Goal: Transaction & Acquisition: Purchase product/service

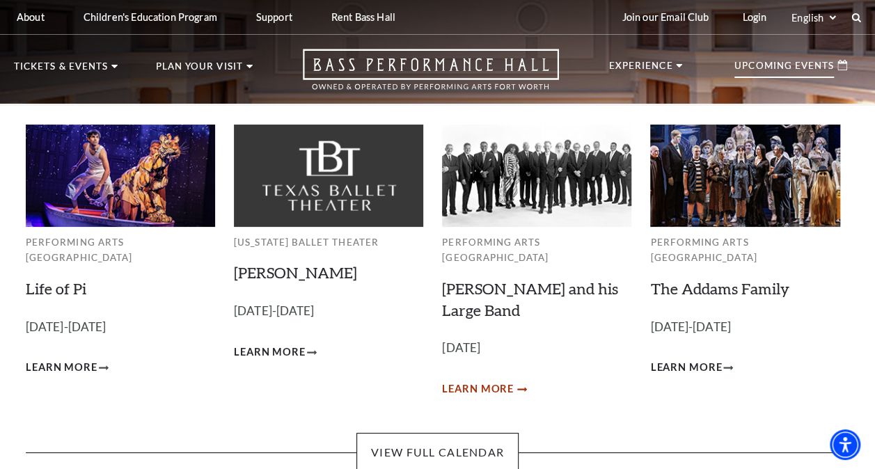
click at [476, 381] on span "Learn More" at bounding box center [478, 389] width 72 height 17
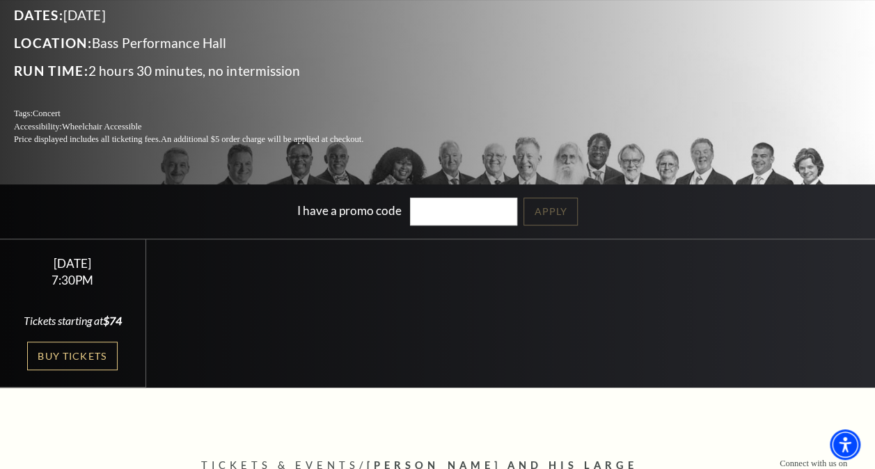
scroll to position [195, 0]
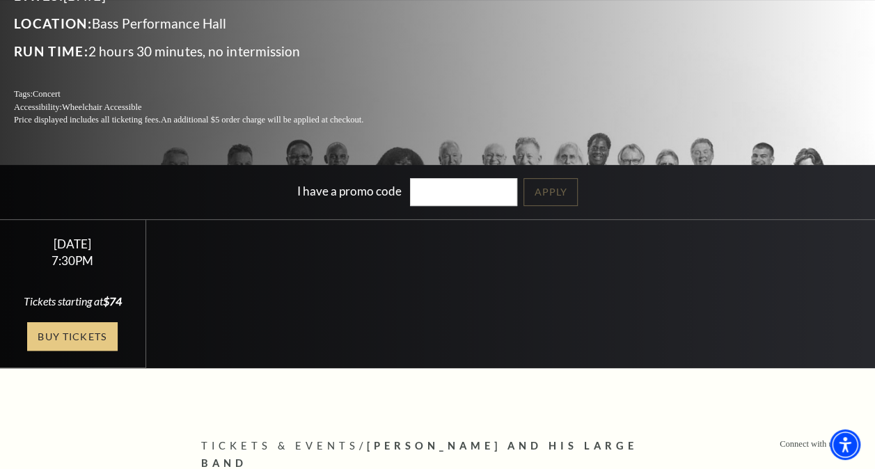
click at [88, 336] on link "Buy Tickets" at bounding box center [72, 336] width 91 height 29
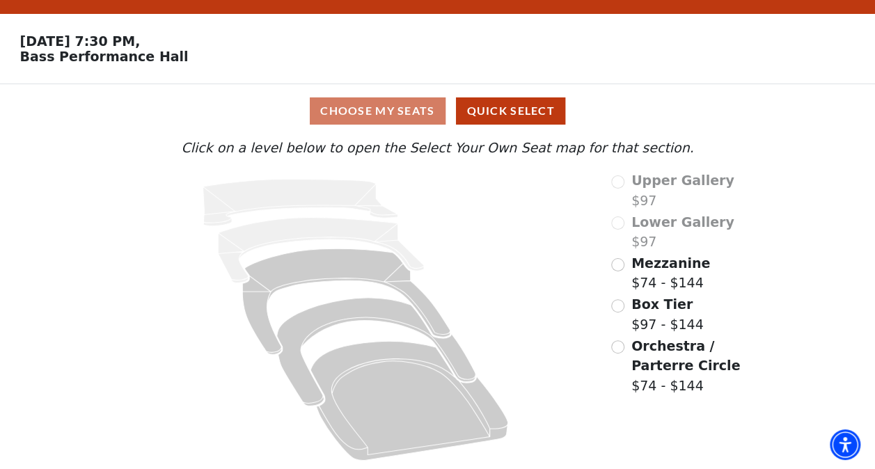
scroll to position [35, 0]
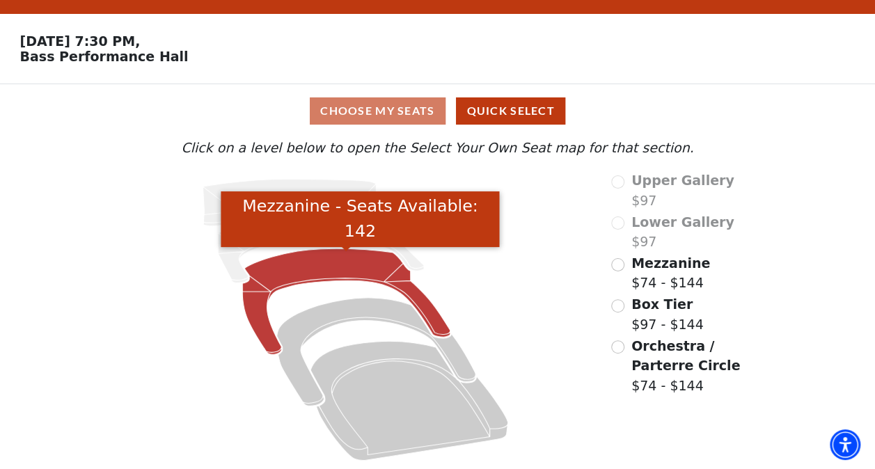
click at [298, 265] on icon "Mezzanine - Seats Available: 142" at bounding box center [346, 302] width 208 height 106
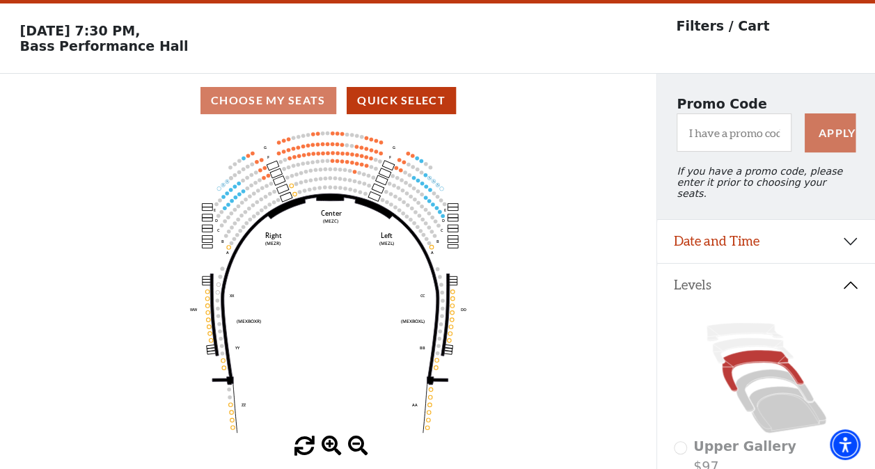
scroll to position [64, 0]
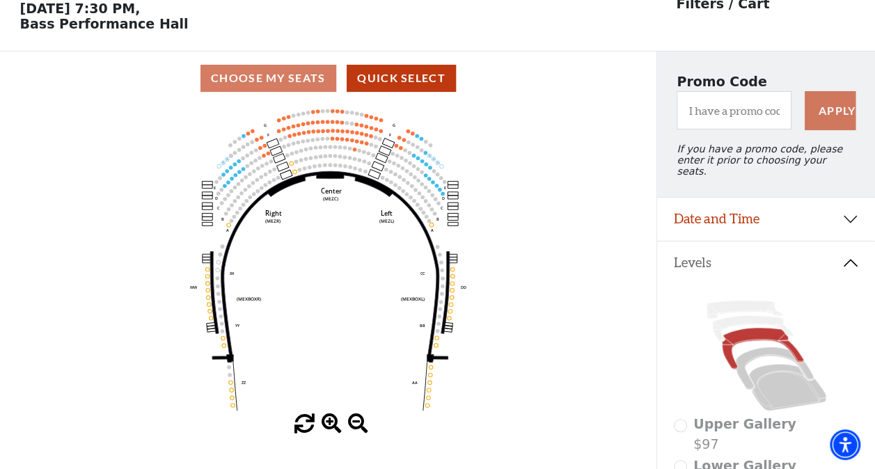
click at [298, 265] on icon "Center (MEZC) Right (MEZR) Left (MEZL) (MEXBOXR) (MEXBOXL) XX WW CC DD YY BB ZZ…" at bounding box center [328, 259] width 591 height 309
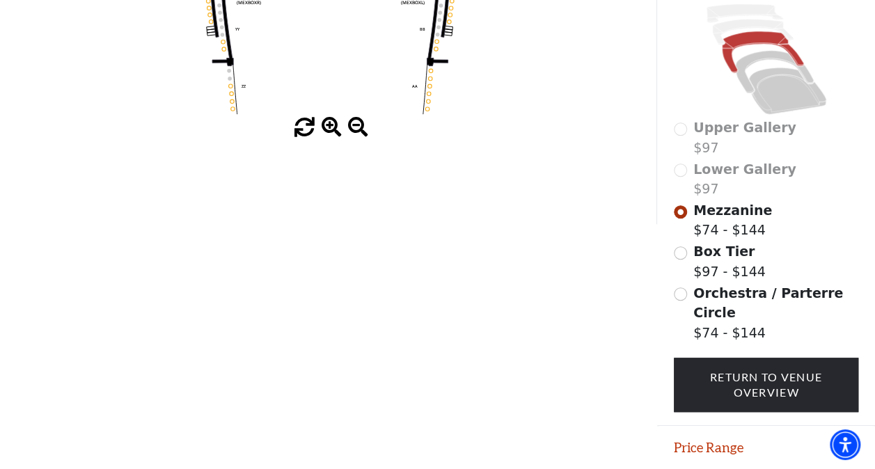
scroll to position [380, 0]
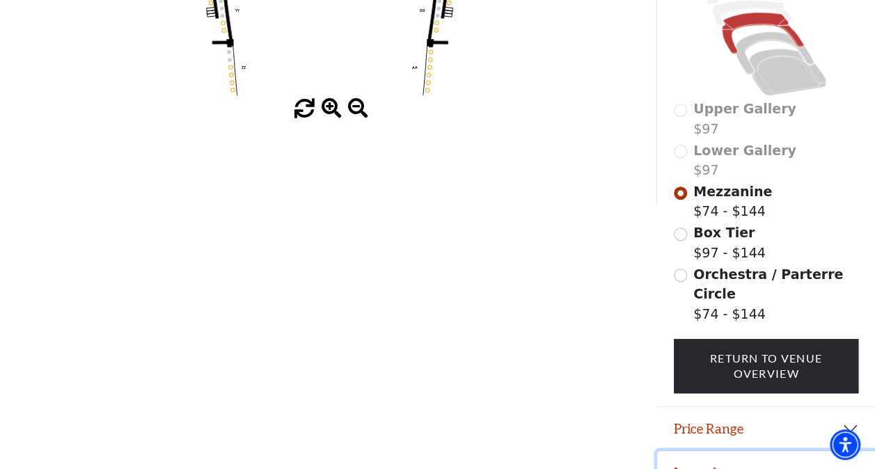
click at [703, 452] on button "Legend" at bounding box center [766, 472] width 218 height 43
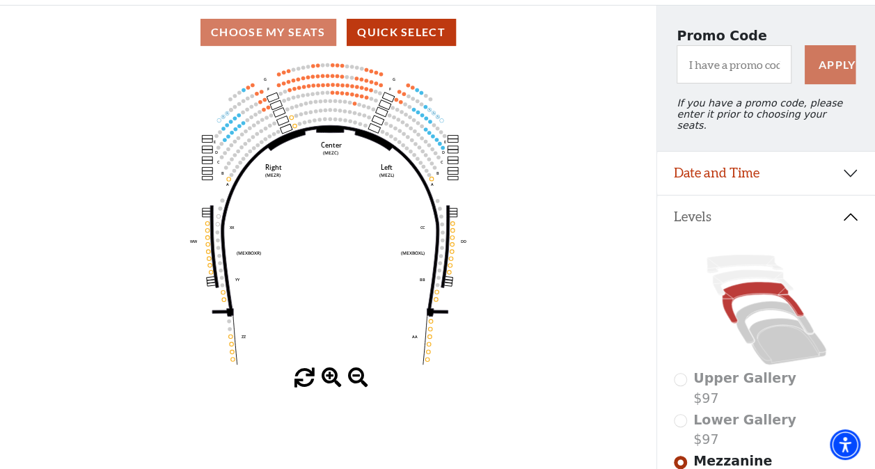
scroll to position [0, 0]
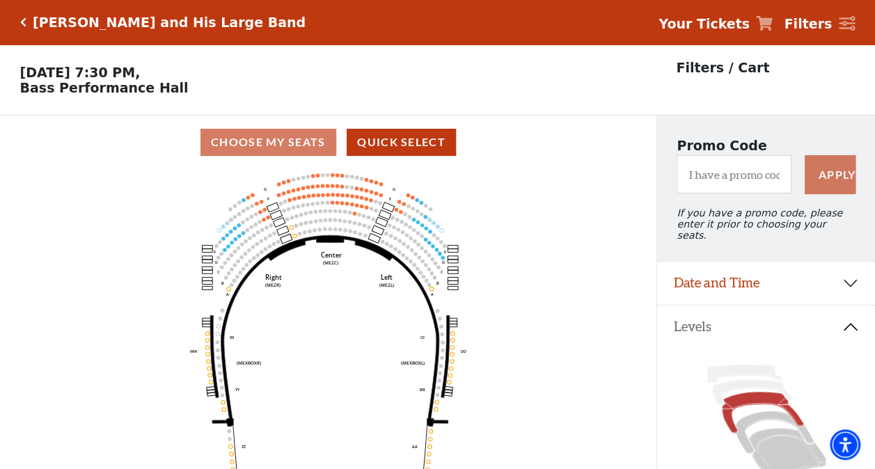
click at [175, 235] on icon "Center (MEZC) Right (MEZR) Left (MEZL) (MEXBOXR) (MEXBOXL) XX WW CC DD YY BB ZZ…" at bounding box center [328, 323] width 591 height 309
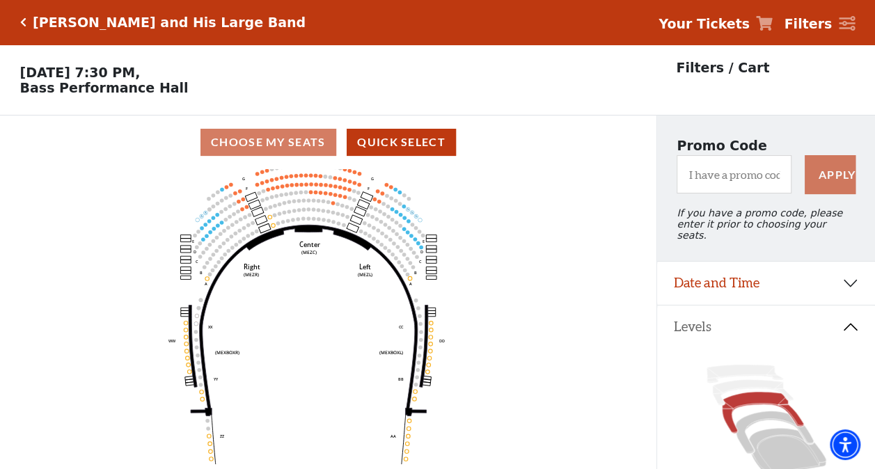
drag, startPoint x: 175, startPoint y: 235, endPoint x: 162, endPoint y: 221, distance: 19.7
click at [162, 221] on icon "Center (MEZC) Right (MEZR) Left (MEZL) (MEXBOXR) (MEXBOXL) XX WW CC DD YY BB ZZ…" at bounding box center [328, 323] width 591 height 309
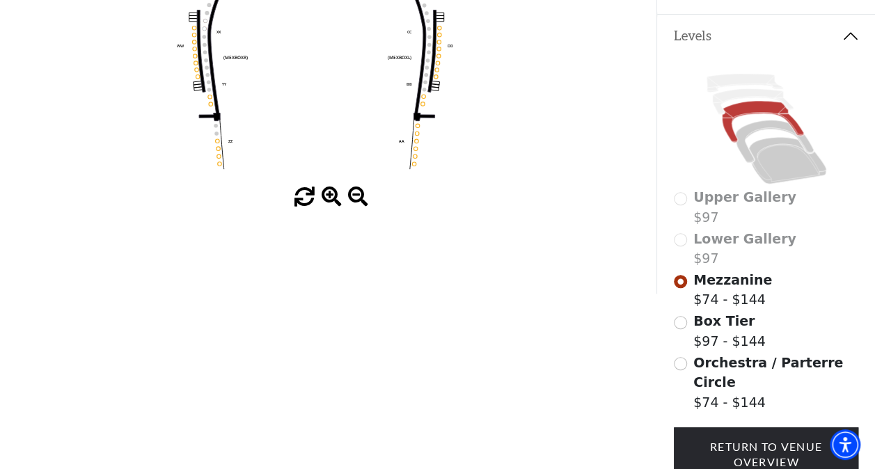
scroll to position [306, 0]
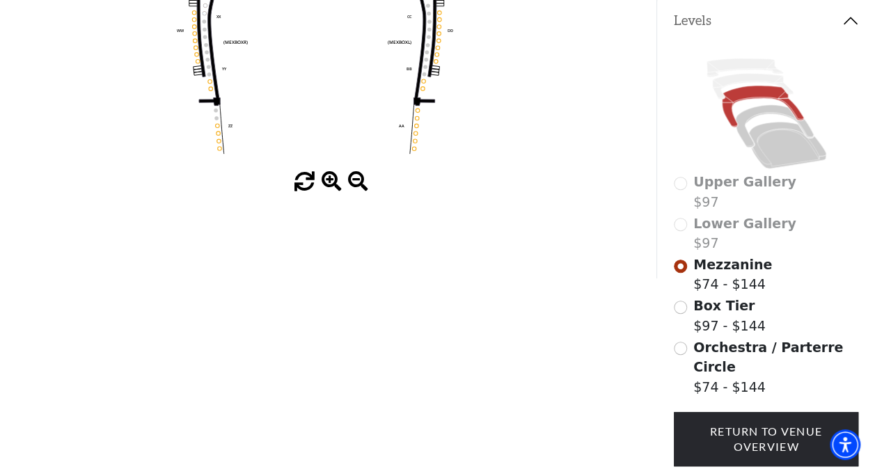
click at [305, 184] on span at bounding box center [305, 182] width 20 height 20
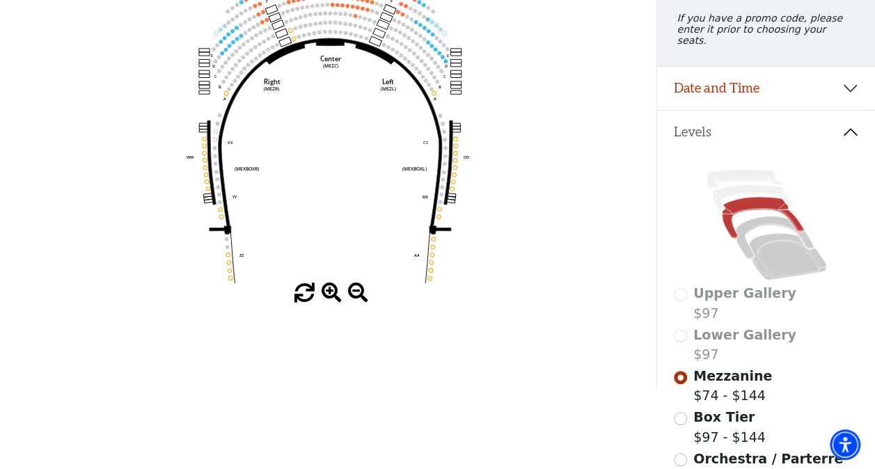
scroll to position [167, 0]
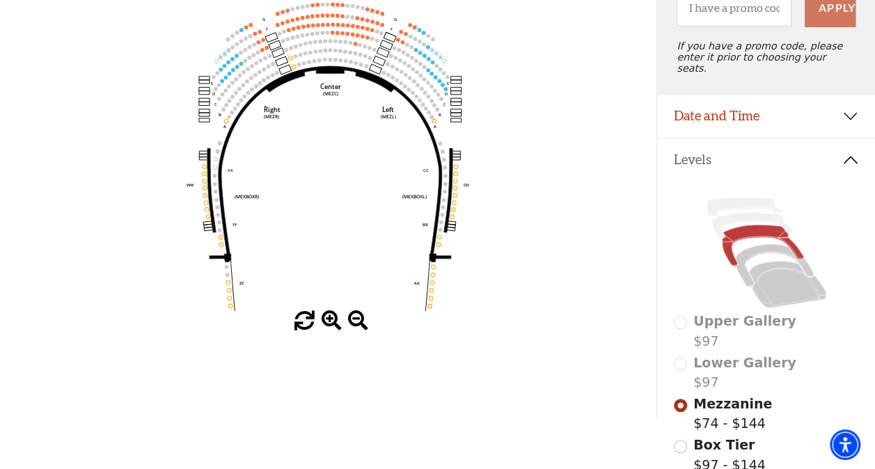
click at [303, 324] on span at bounding box center [305, 321] width 20 height 20
click at [310, 327] on span at bounding box center [305, 321] width 20 height 20
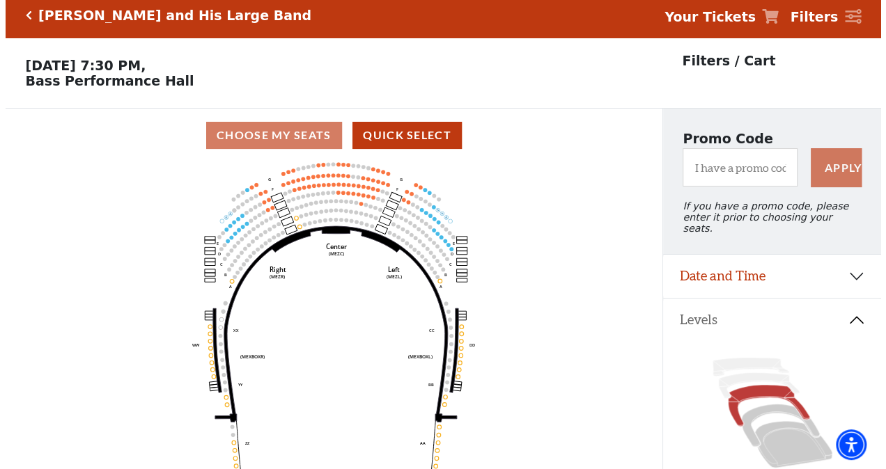
scroll to position [0, 0]
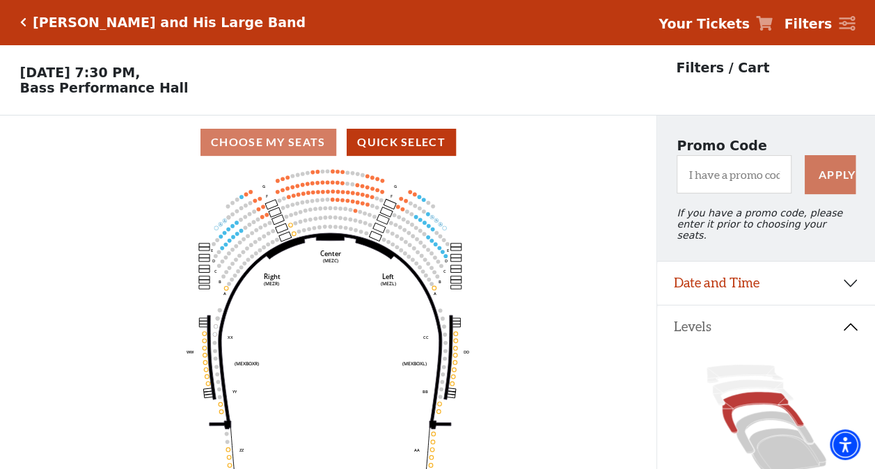
click at [313, 325] on icon "Center (MEZC) Right (MEZR) Left (MEZL) (MEXBOXR) (MEXBOXL) XX WW CC DD YY BB ZZ…" at bounding box center [328, 323] width 591 height 309
click at [751, 418] on icon at bounding box center [774, 433] width 78 height 42
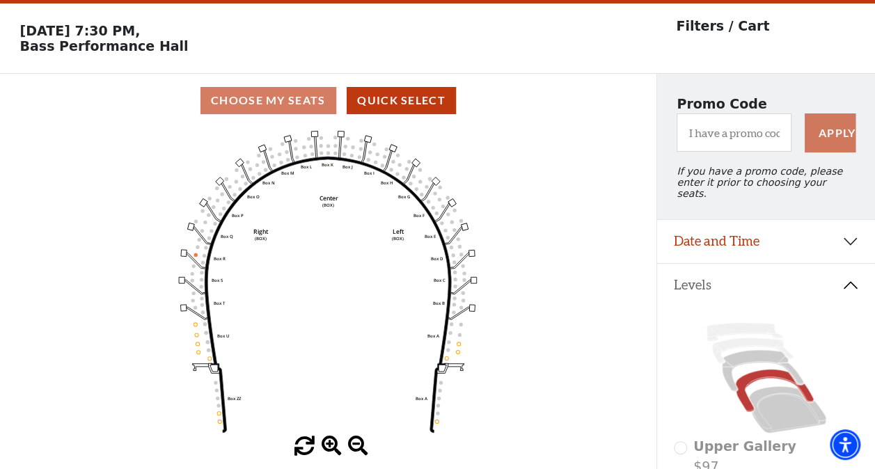
scroll to position [64, 0]
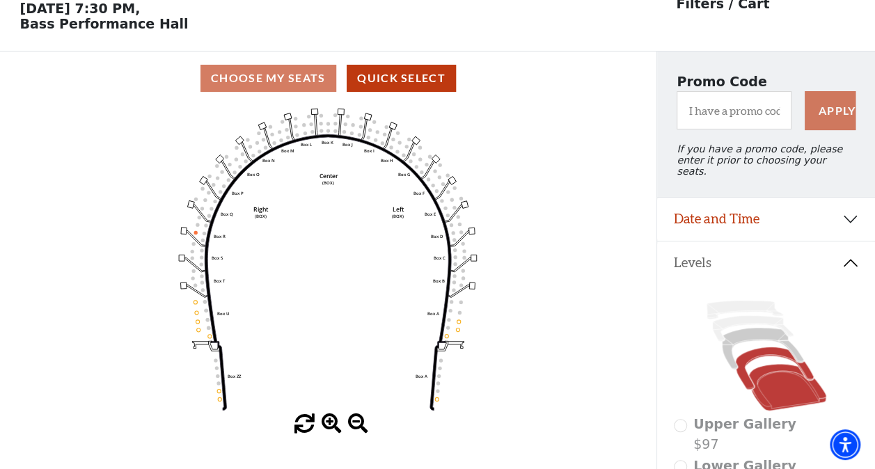
click at [768, 388] on icon at bounding box center [787, 387] width 77 height 47
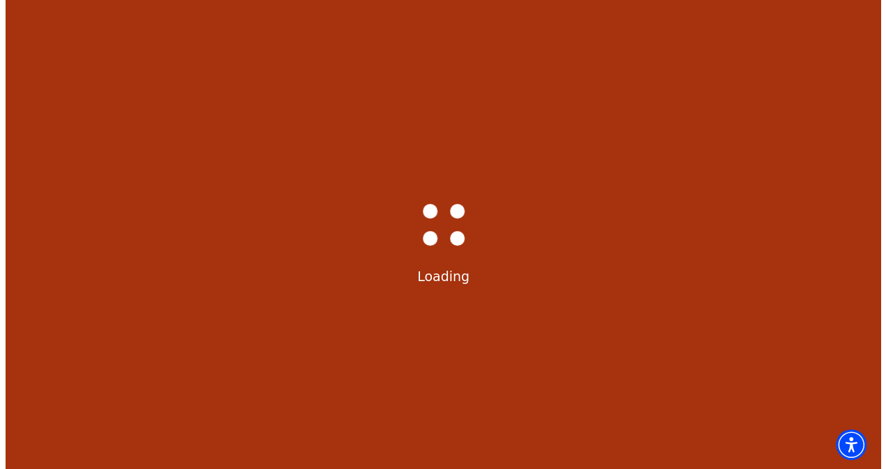
scroll to position [0, 0]
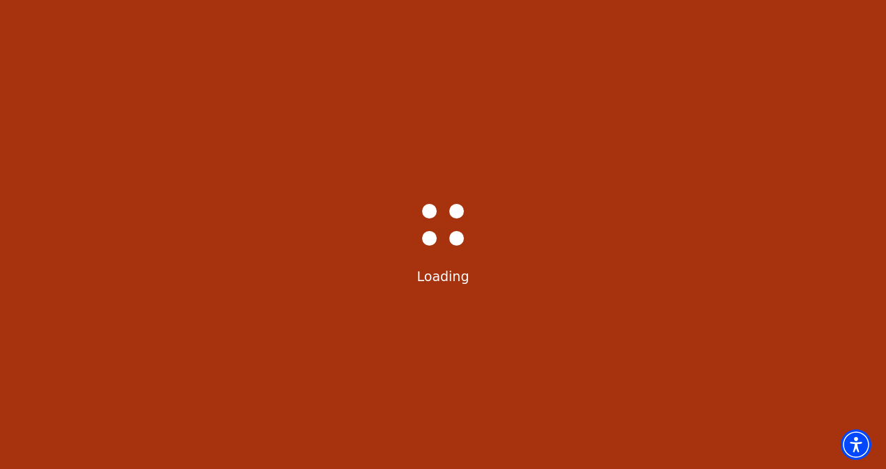
click at [768, 388] on div "Bass-Hall_Loader-Med-Gray Loading" at bounding box center [443, 234] width 886 height 469
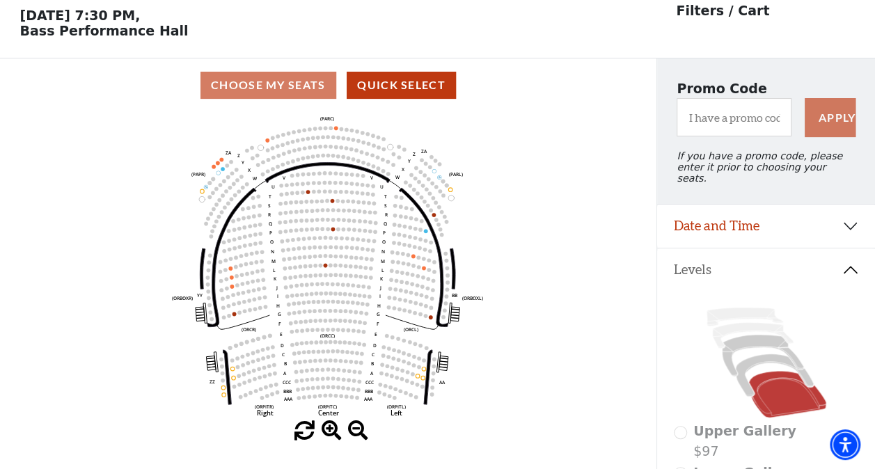
scroll to position [64, 0]
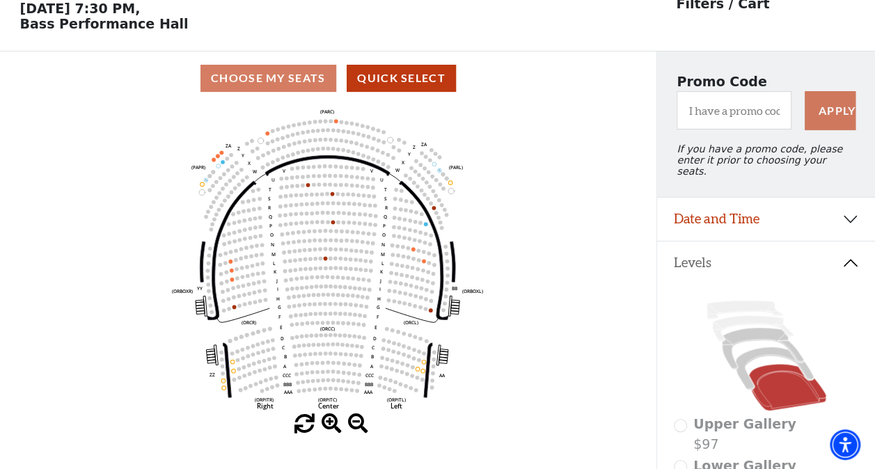
click at [590, 325] on icon "Left (ORPITL) Right (ORPITR) Center (ORPITC) ZZ AA YY BB ZA ZA (ORCL) (ORCR) (O…" at bounding box center [328, 259] width 591 height 309
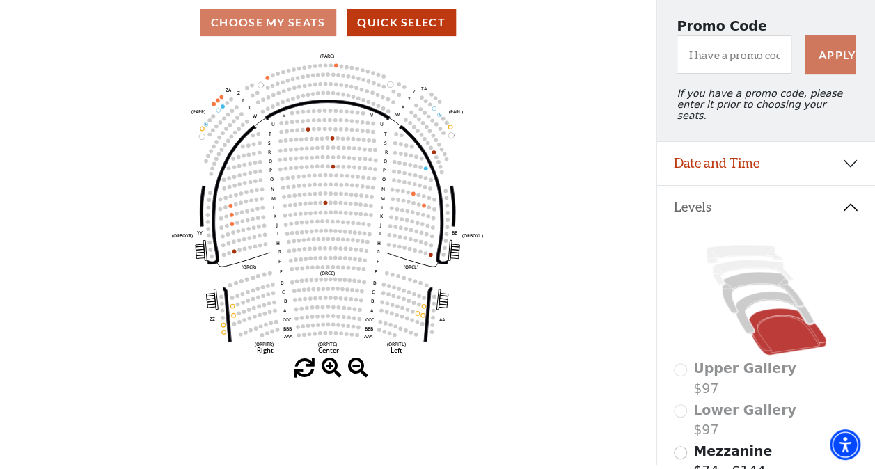
scroll to position [92, 0]
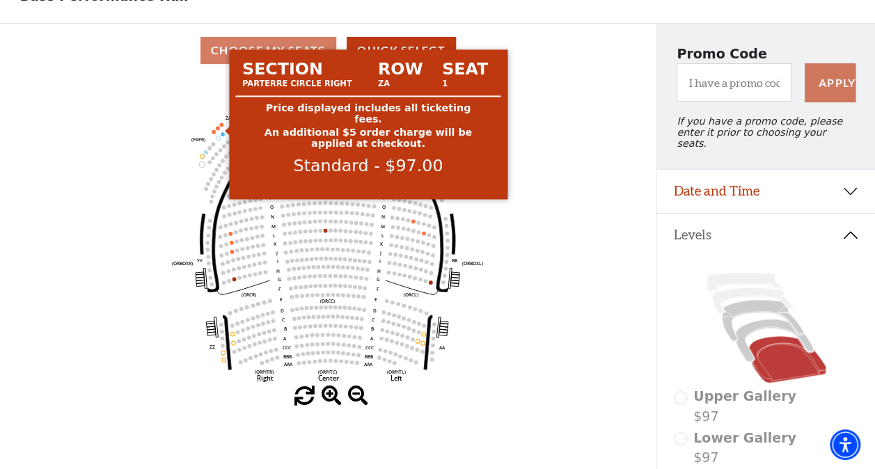
click at [221, 127] on circle at bounding box center [222, 125] width 4 height 4
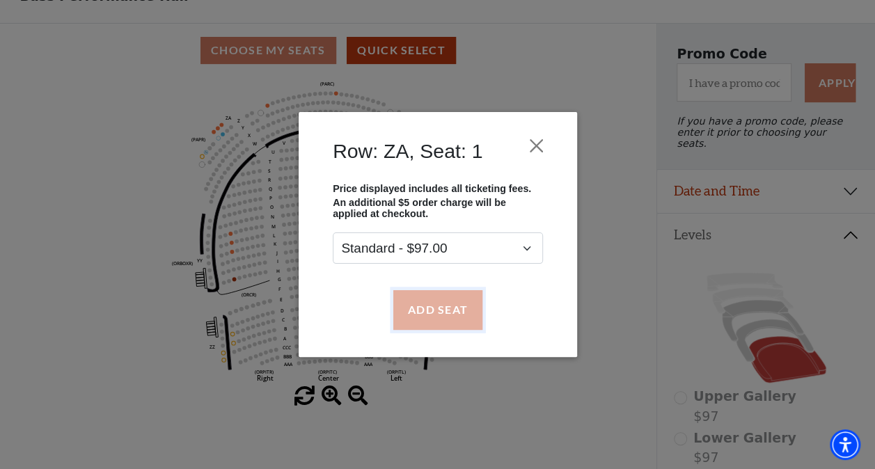
click at [419, 305] on button "Add Seat" at bounding box center [437, 309] width 89 height 39
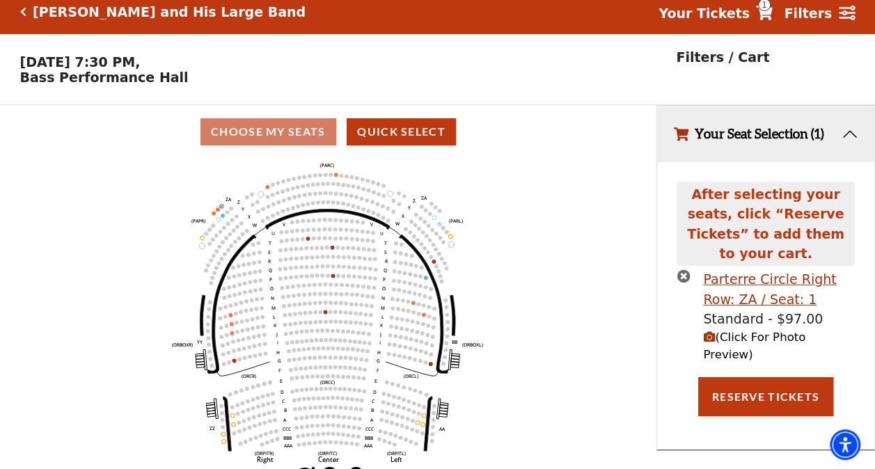
scroll to position [0, 0]
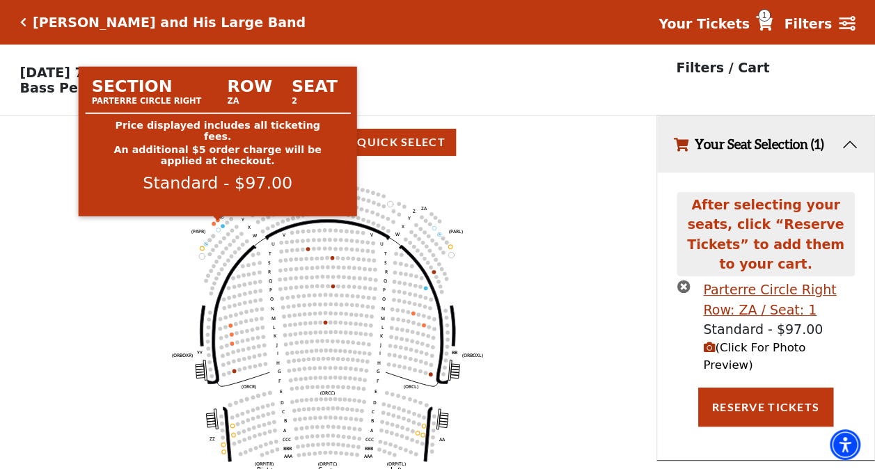
click at [219, 222] on circle at bounding box center [218, 220] width 4 height 4
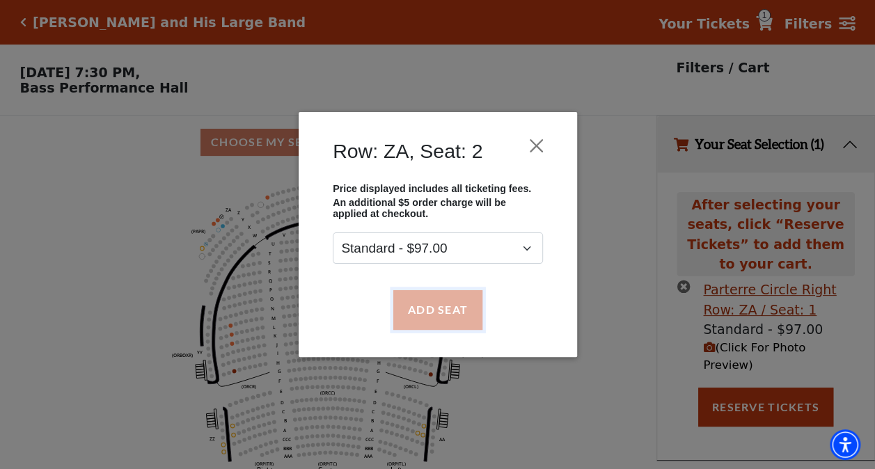
click at [412, 311] on button "Add Seat" at bounding box center [437, 309] width 89 height 39
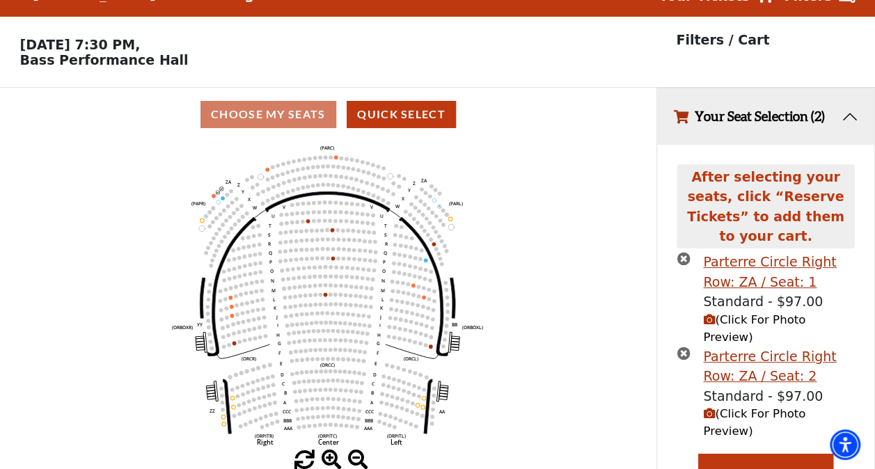
scroll to position [34, 0]
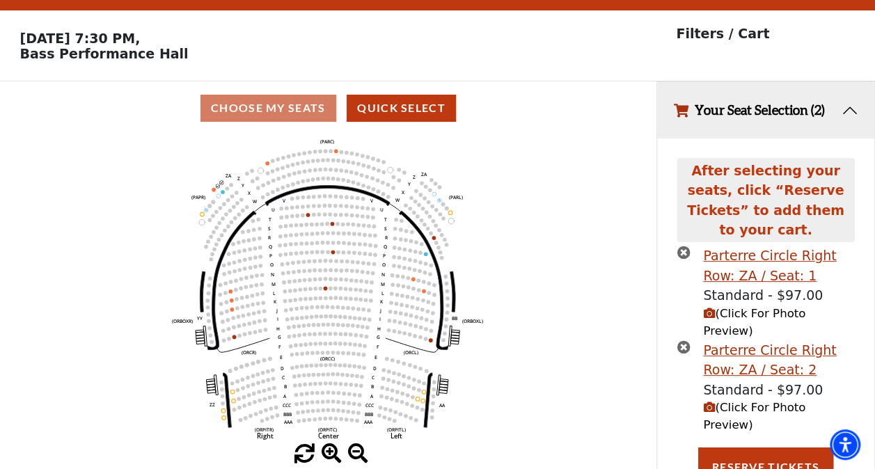
click at [753, 401] on span "(Click For Photo Preview)" at bounding box center [754, 416] width 102 height 31
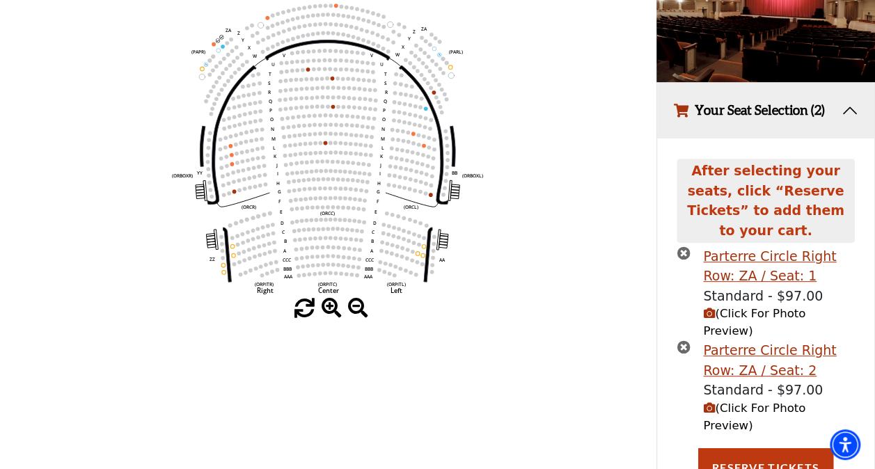
scroll to position [180, 0]
click at [755, 448] on button "Reserve Tickets" at bounding box center [765, 467] width 135 height 39
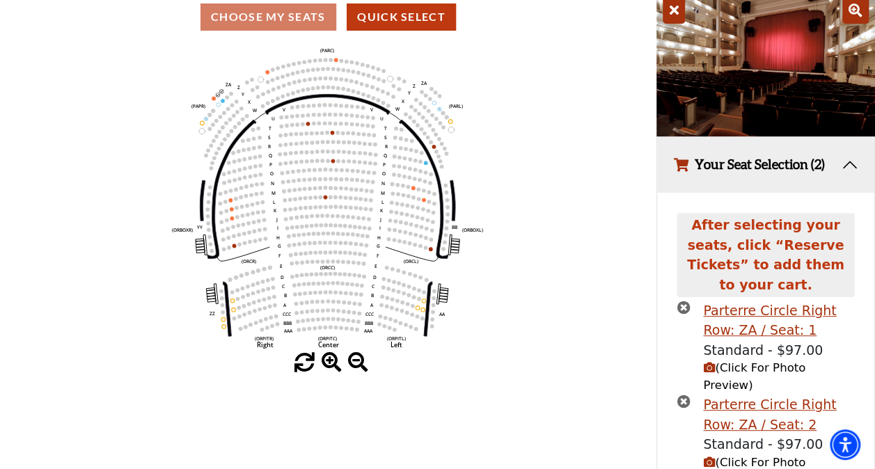
scroll to position [124, 0]
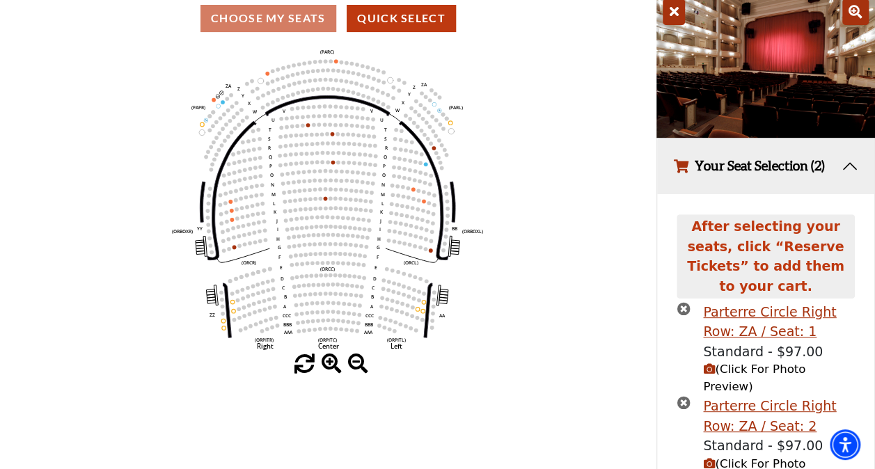
click at [684, 302] on icon "times-circle" at bounding box center [683, 308] width 13 height 13
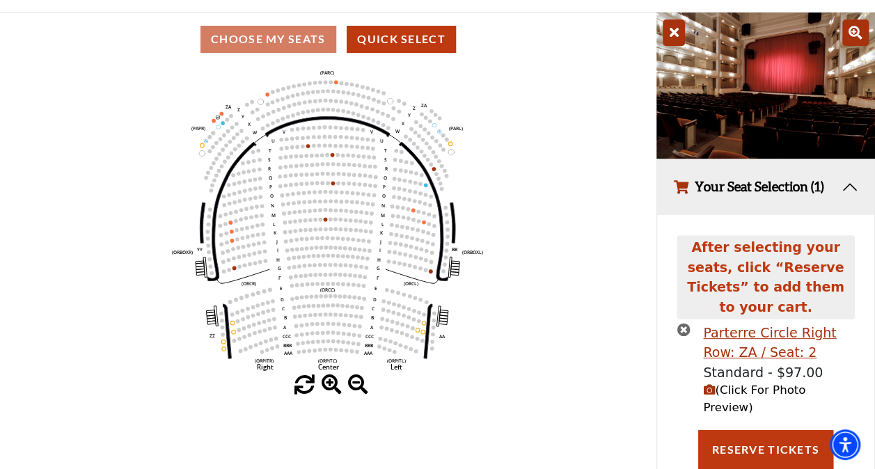
click at [680, 323] on icon "times-circle" at bounding box center [683, 329] width 13 height 13
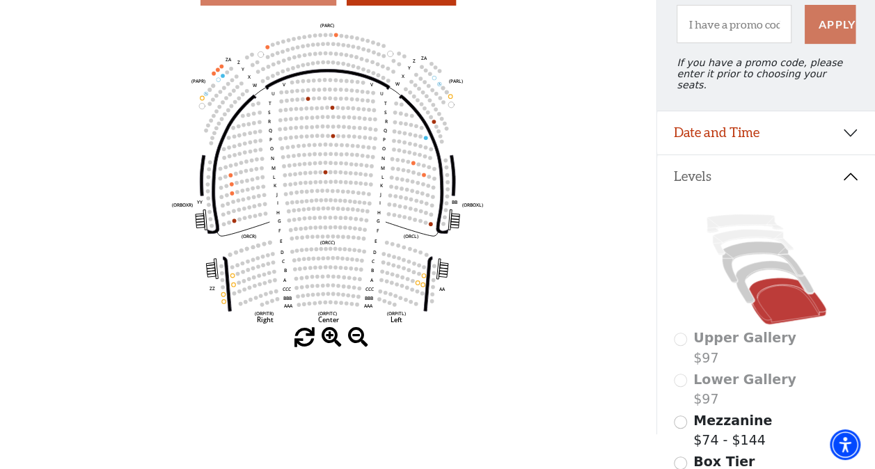
scroll to position [258, 0]
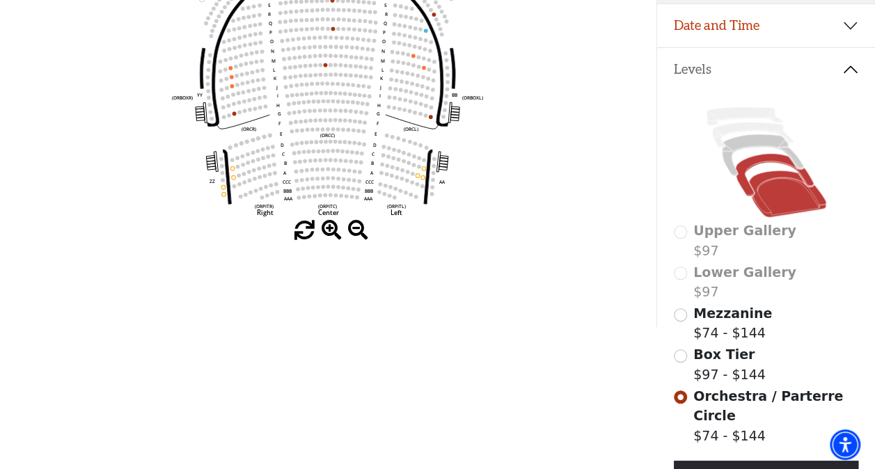
click at [762, 155] on icon at bounding box center [774, 175] width 78 height 42
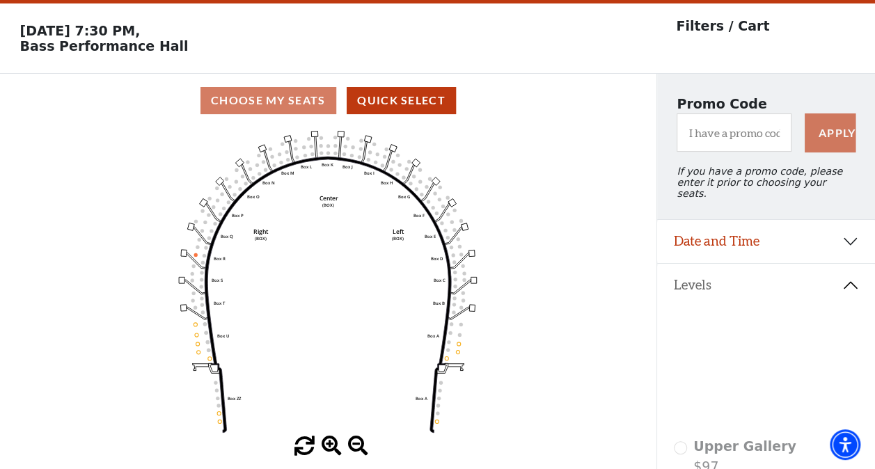
scroll to position [64, 0]
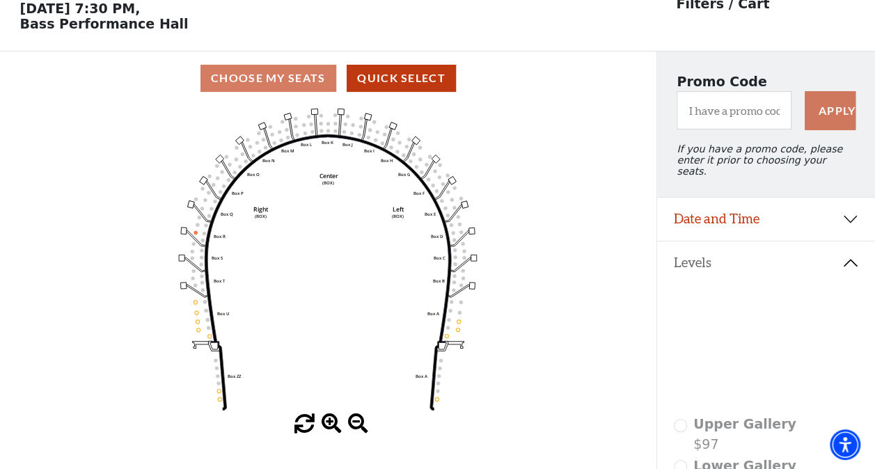
click at [765, 381] on icon at bounding box center [787, 387] width 77 height 47
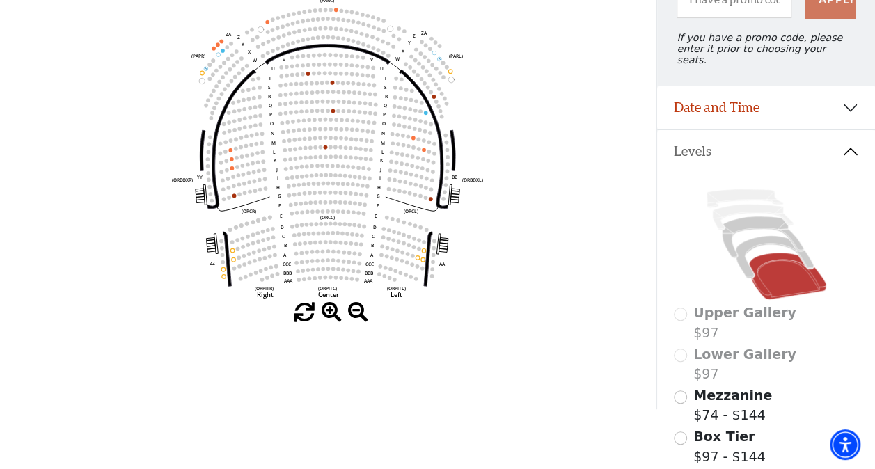
scroll to position [203, 0]
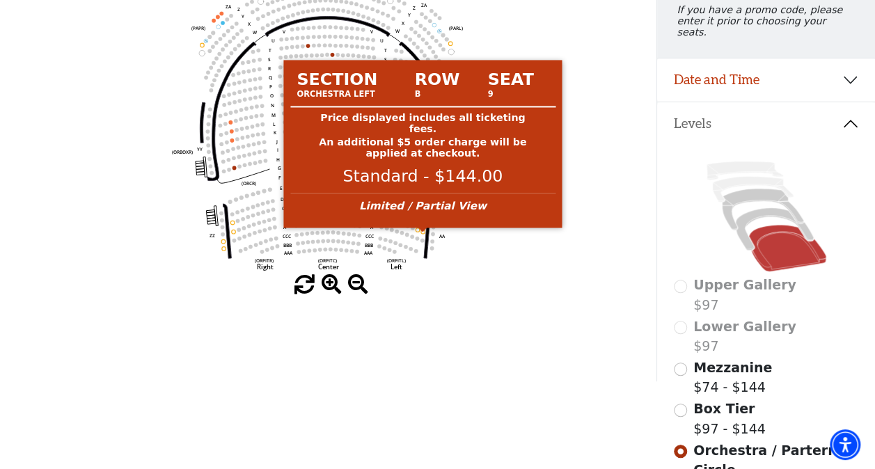
click at [422, 234] on circle at bounding box center [423, 232] width 4 height 4
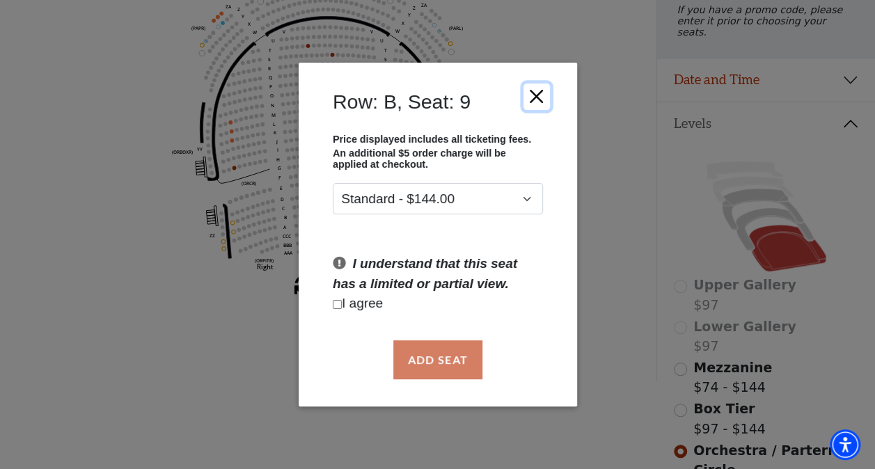
click at [532, 93] on button "Close" at bounding box center [536, 96] width 26 height 26
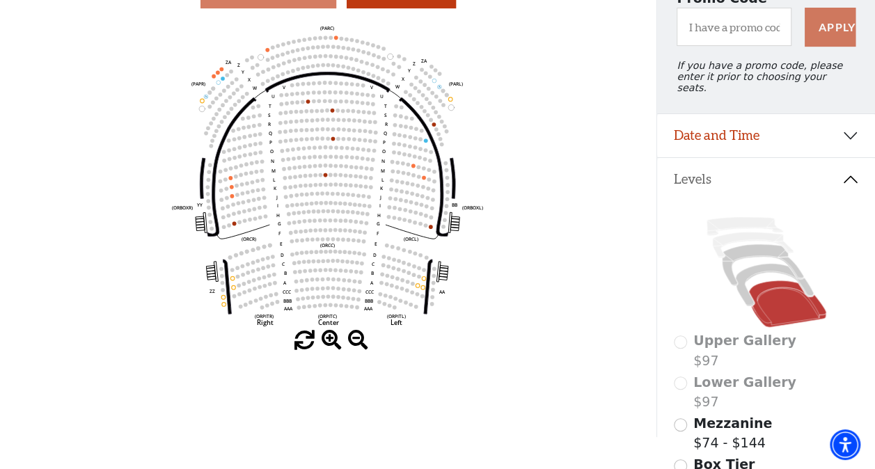
scroll to position [120, 0]
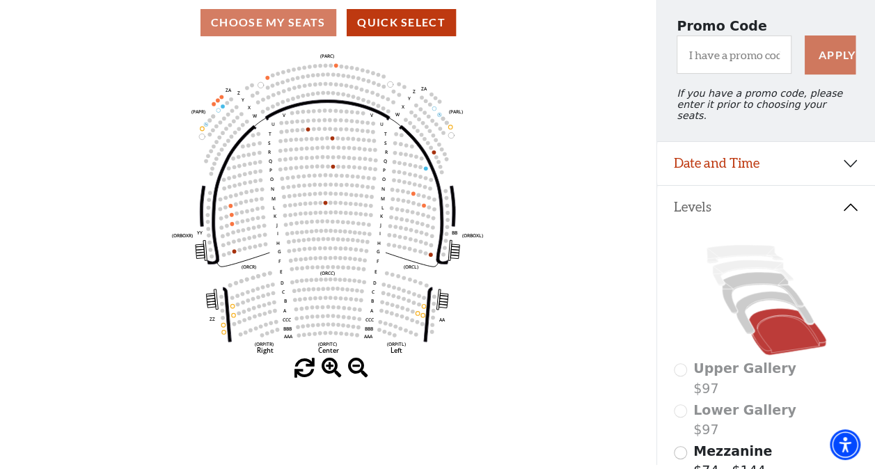
click at [333, 368] on span at bounding box center [332, 369] width 20 height 20
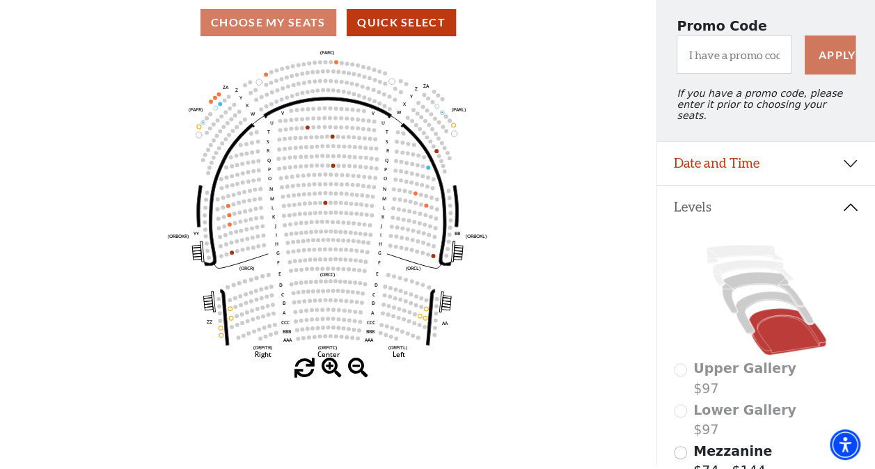
click at [333, 368] on span at bounding box center [332, 369] width 20 height 20
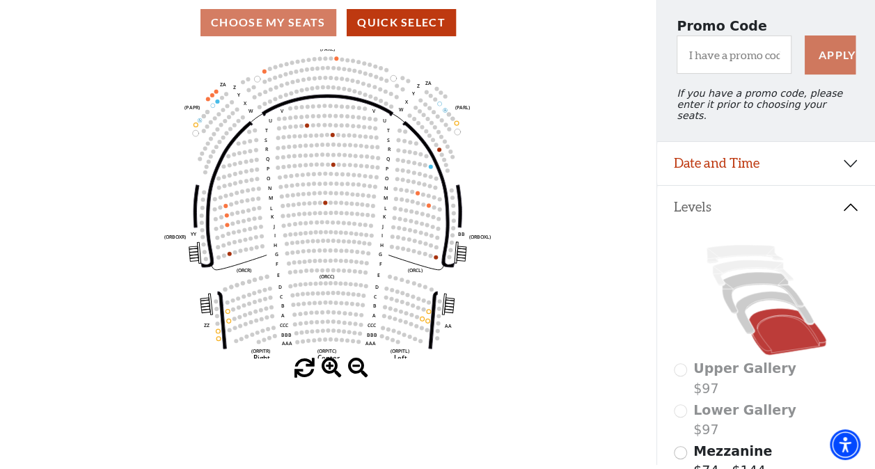
click at [333, 368] on span at bounding box center [332, 369] width 20 height 20
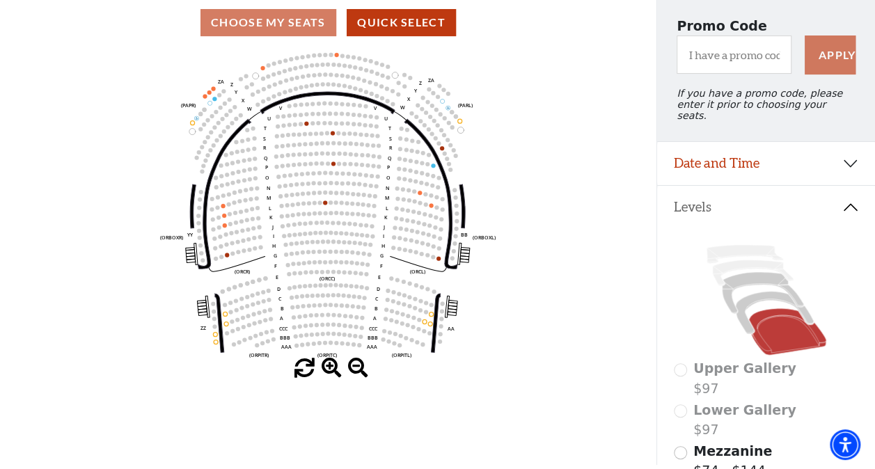
click at [333, 368] on span at bounding box center [332, 369] width 20 height 20
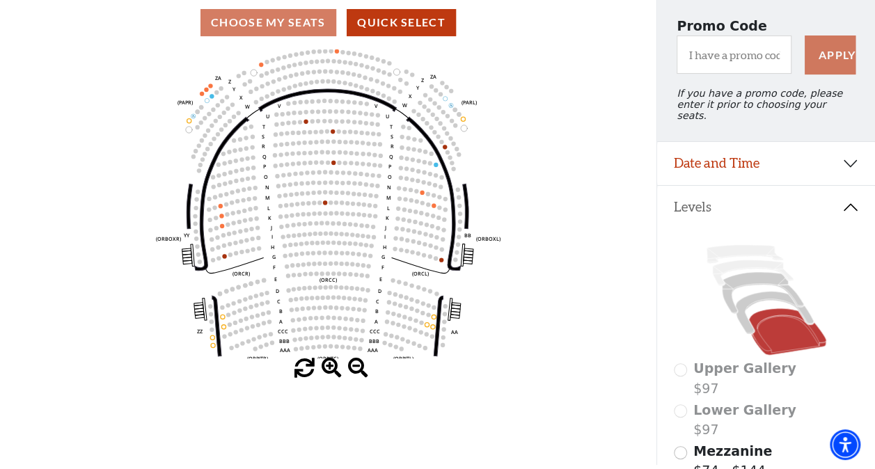
click at [549, 294] on icon "Left (ORPITL) Right (ORPITR) Center (ORPITC) ZZ AA YY BB ZA ZA (ORCL) (ORCR) (O…" at bounding box center [328, 203] width 591 height 309
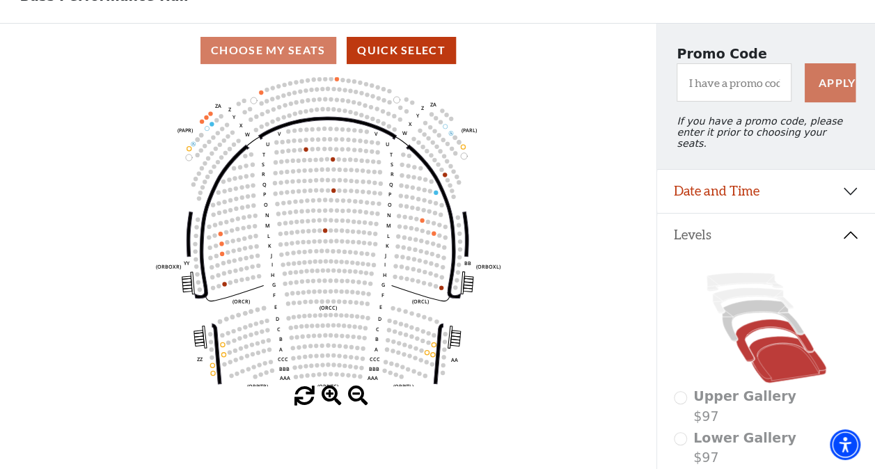
click at [753, 325] on icon at bounding box center [774, 341] width 78 height 42
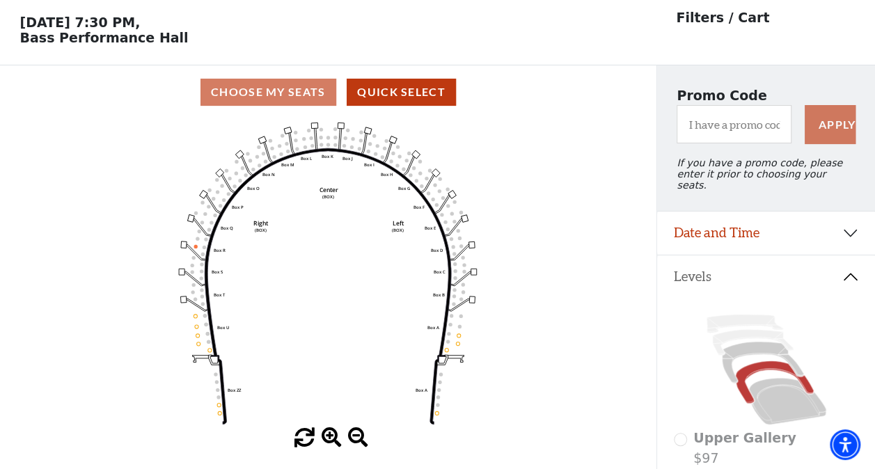
scroll to position [64, 0]
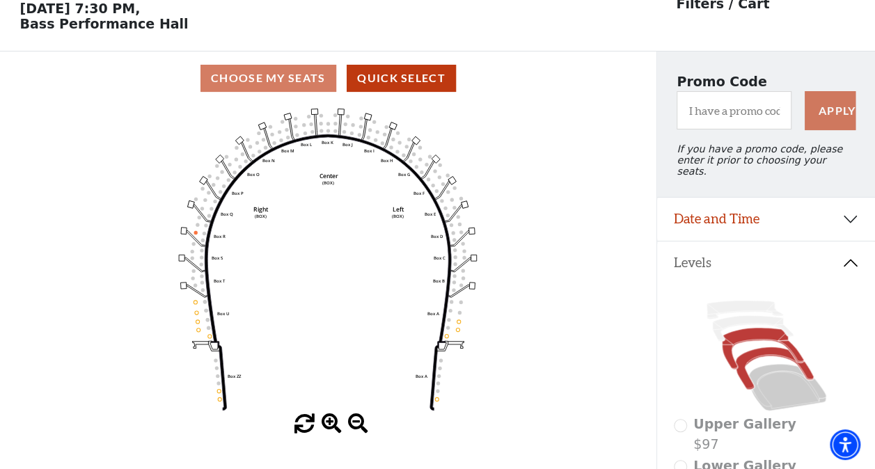
click at [751, 333] on icon at bounding box center [762, 348] width 81 height 41
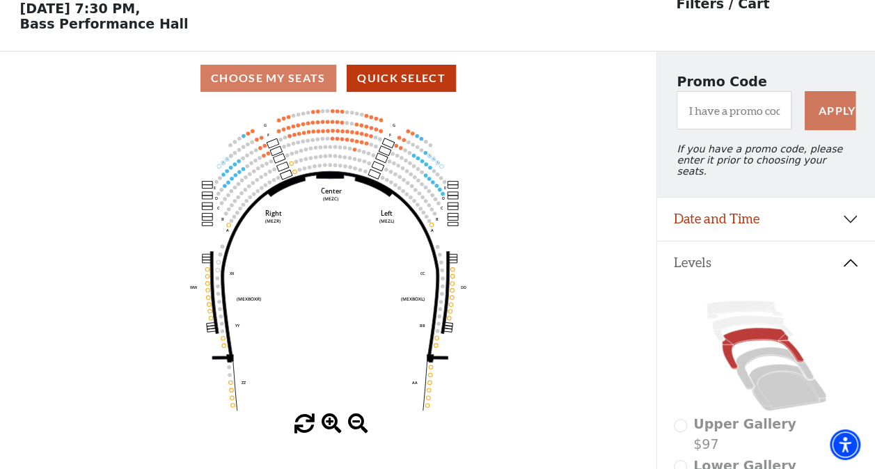
drag, startPoint x: 377, startPoint y: 454, endPoint x: 328, endPoint y: 425, distance: 56.8
click at [328, 425] on div "Choose My Seats Quick Select Current Level Mezzanine Click on a level below to …" at bounding box center [328, 286] width 657 height 469
click at [328, 425] on span at bounding box center [332, 424] width 20 height 20
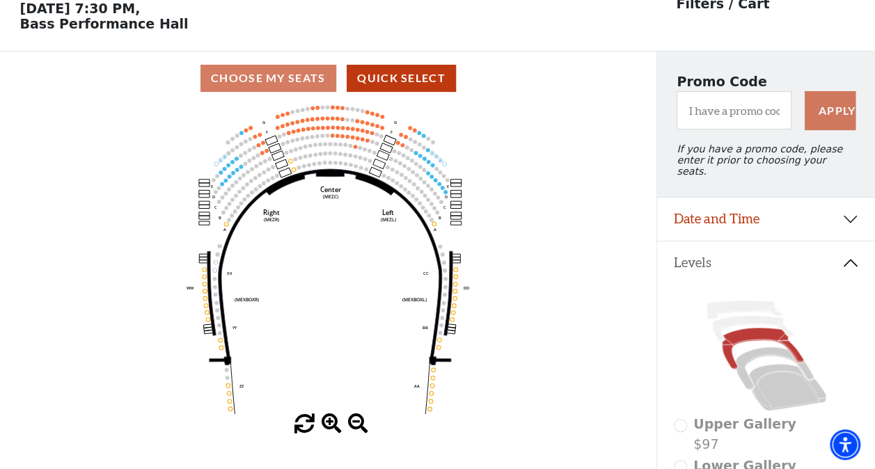
click at [328, 425] on span at bounding box center [332, 424] width 20 height 20
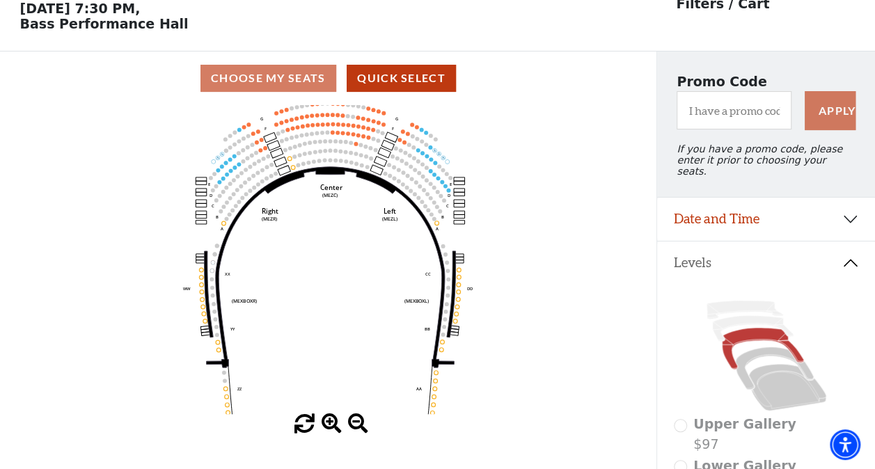
click at [328, 425] on span at bounding box center [332, 424] width 20 height 20
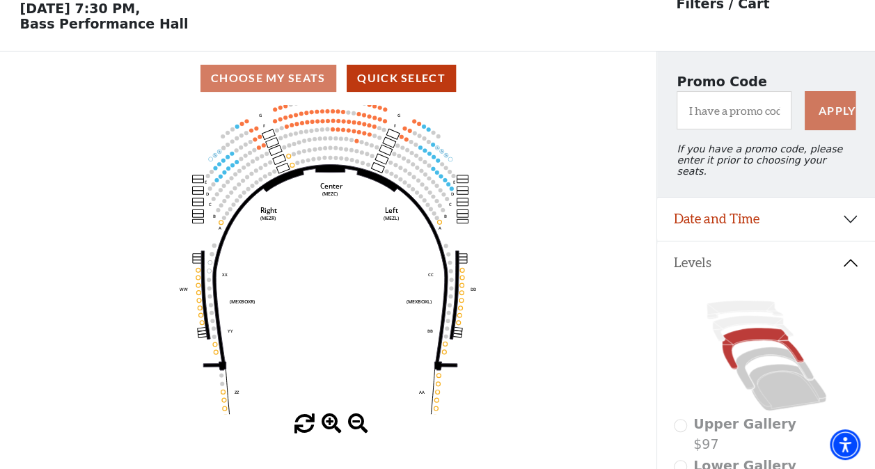
click at [328, 425] on span at bounding box center [332, 424] width 20 height 20
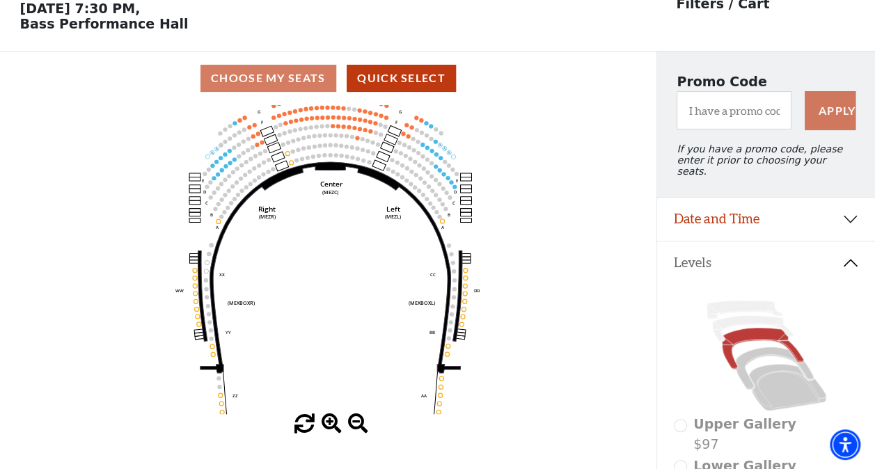
click at [328, 425] on span at bounding box center [332, 424] width 20 height 20
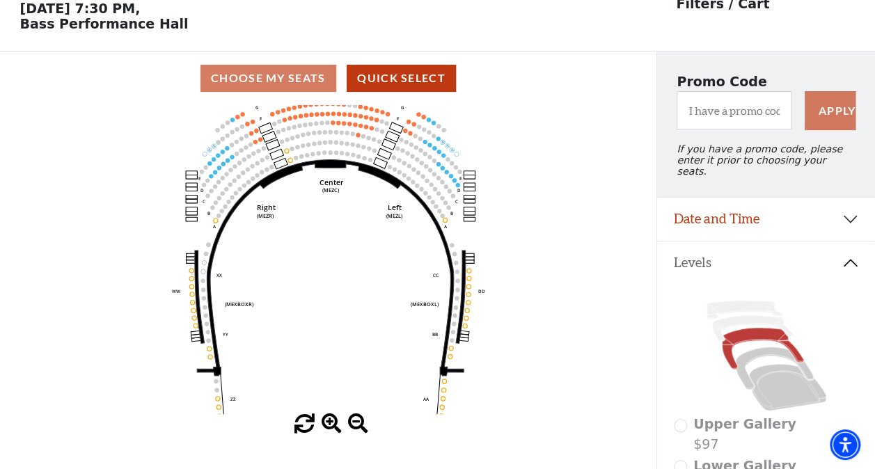
click at [328, 425] on span at bounding box center [332, 424] width 20 height 20
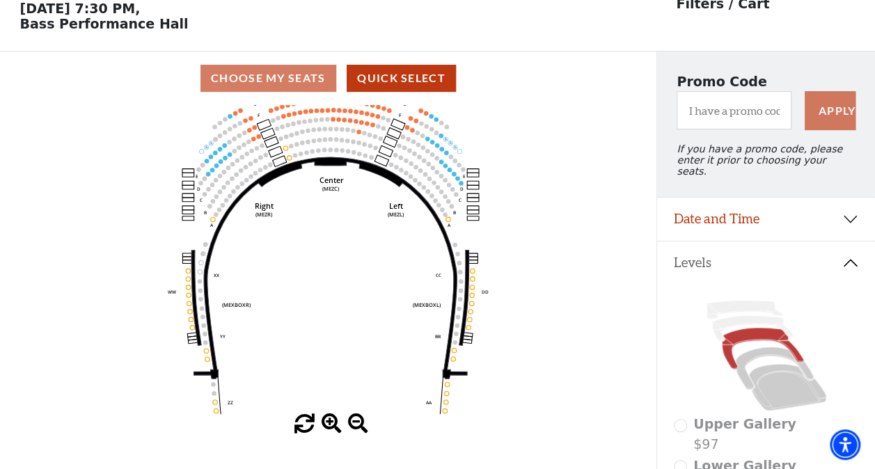
click at [328, 425] on span at bounding box center [332, 424] width 20 height 20
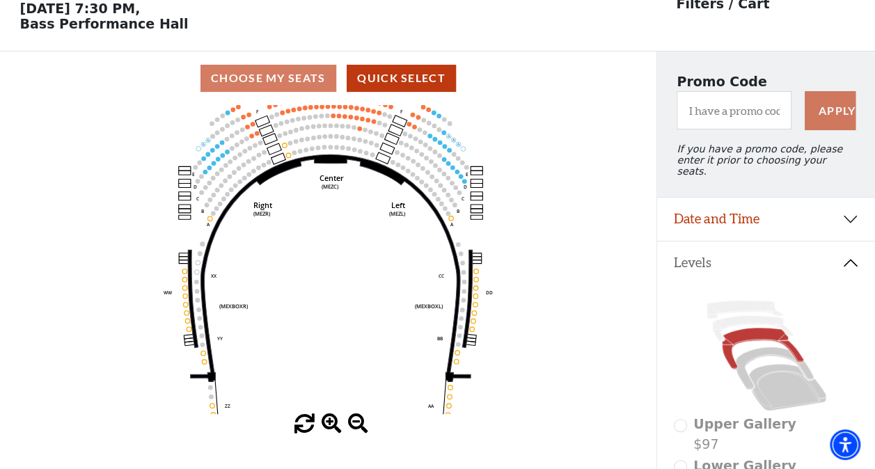
click at [328, 425] on span at bounding box center [332, 424] width 20 height 20
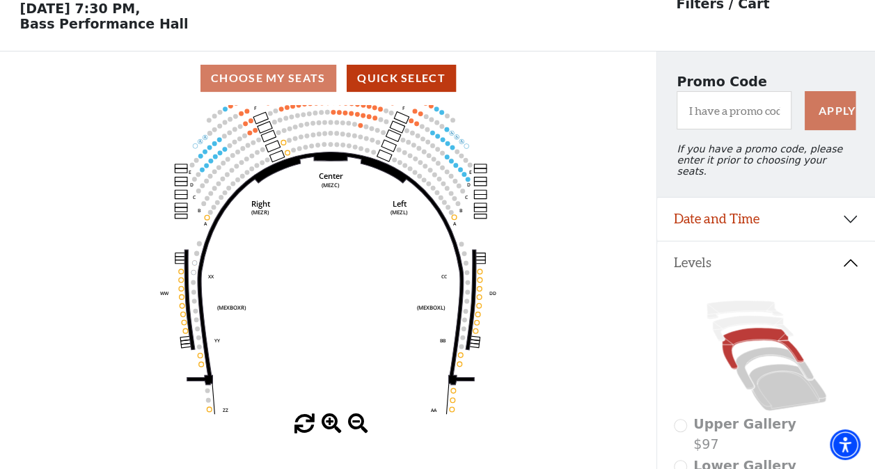
click at [328, 425] on span at bounding box center [332, 424] width 20 height 20
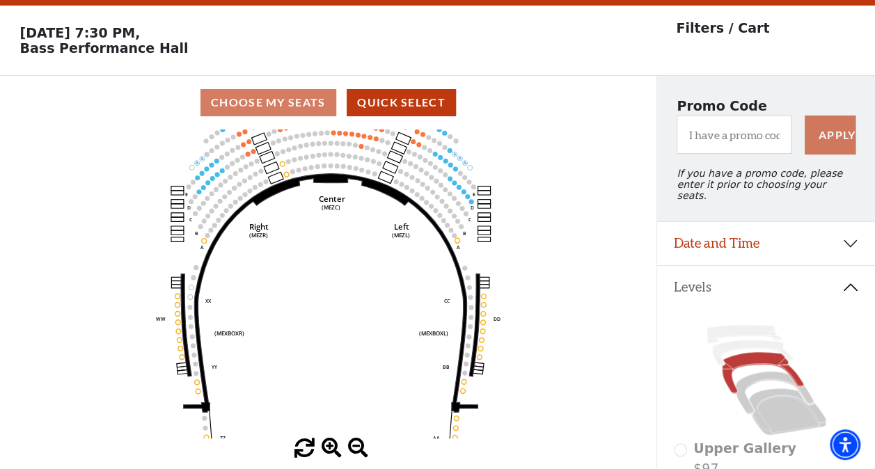
scroll to position [36, 0]
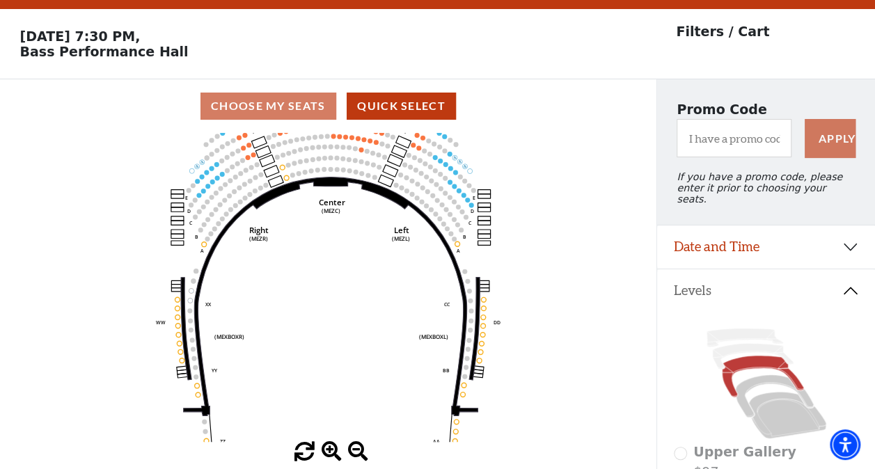
click at [313, 378] on icon "Center (MEZC) Right (MEZR) Left (MEZL) (MEXBOXR) (MEXBOXL) XX WW CC DD YY BB ZZ…" at bounding box center [328, 287] width 591 height 309
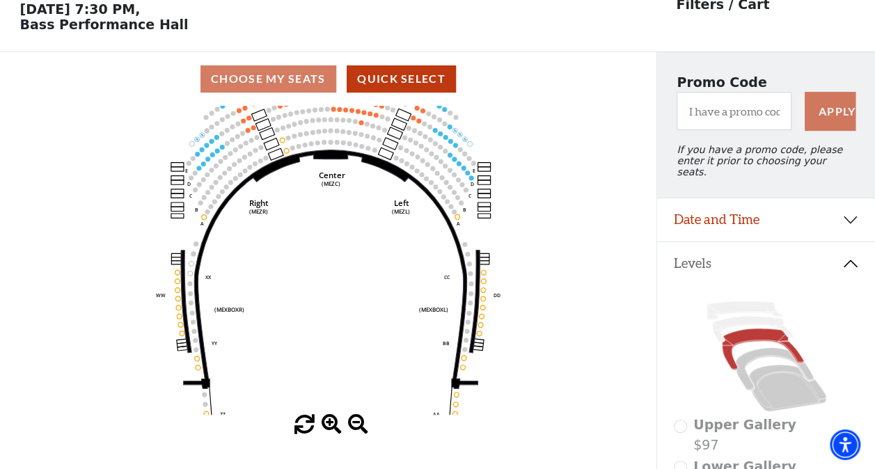
scroll to position [64, 0]
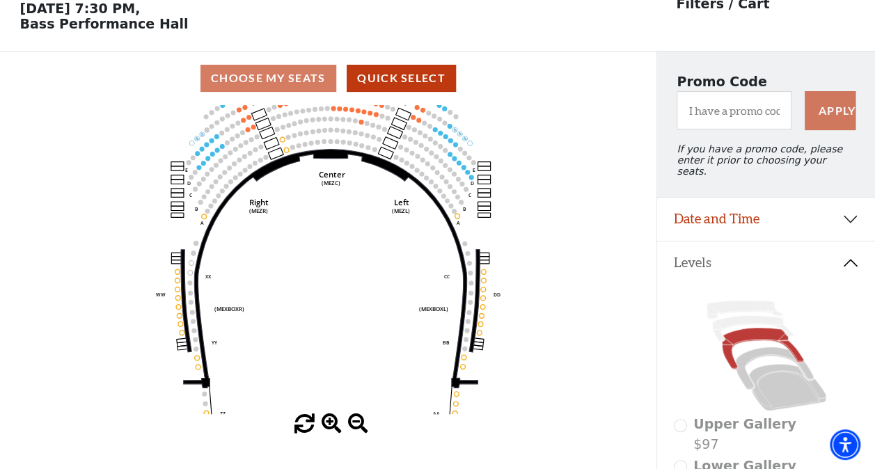
click at [304, 423] on span at bounding box center [305, 424] width 20 height 20
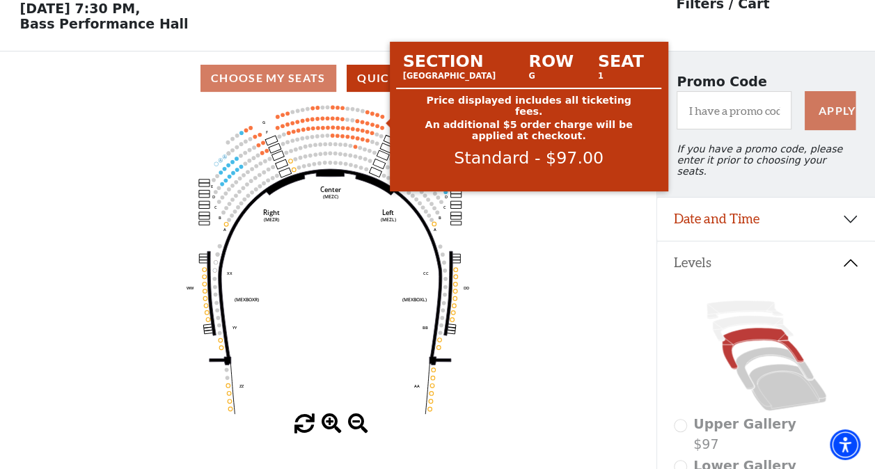
click at [383, 119] on circle at bounding box center [383, 117] width 4 height 4
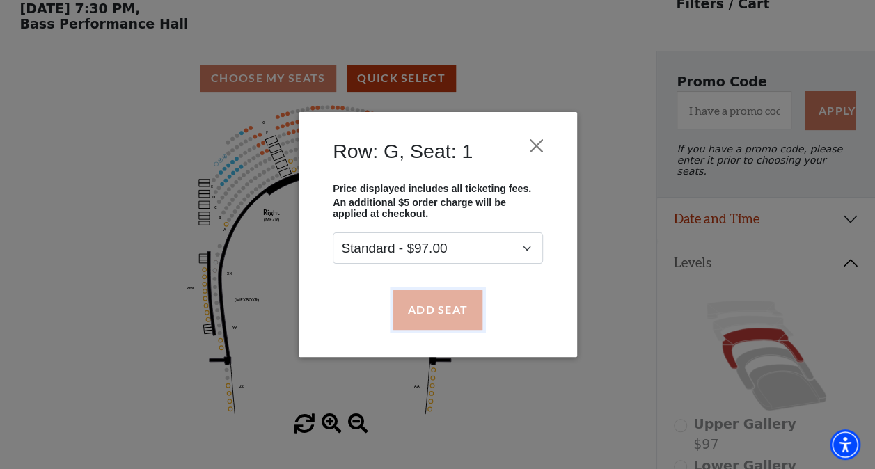
click at [430, 308] on button "Add Seat" at bounding box center [437, 309] width 89 height 39
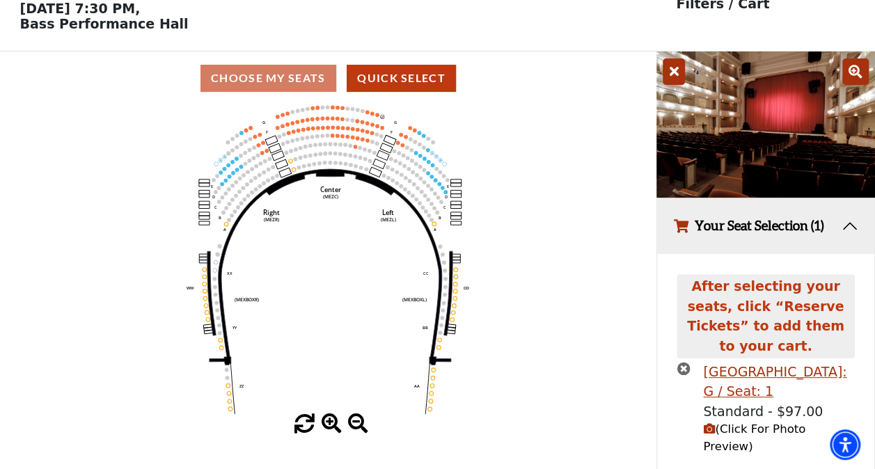
scroll to position [70, 0]
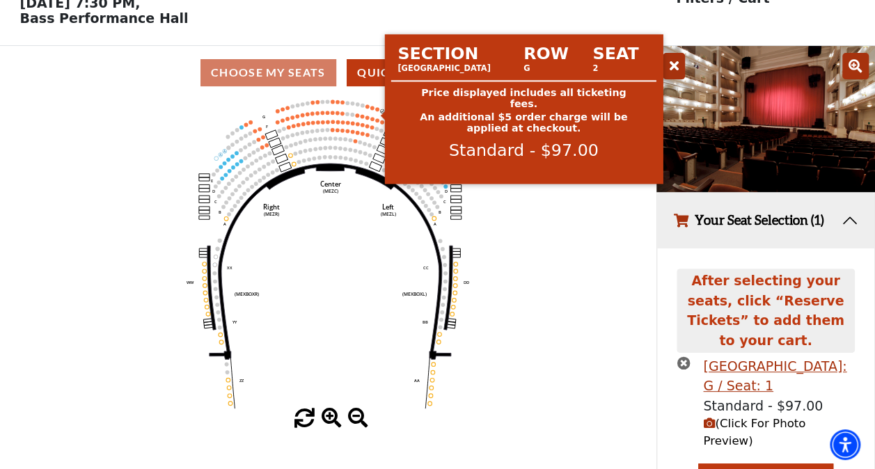
click at [378, 111] on circle at bounding box center [377, 109] width 4 height 4
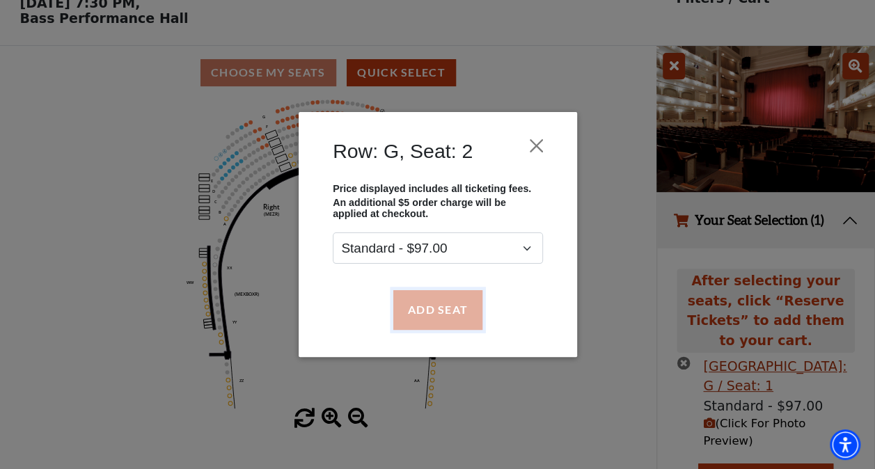
click at [436, 302] on button "Add Seat" at bounding box center [437, 309] width 89 height 39
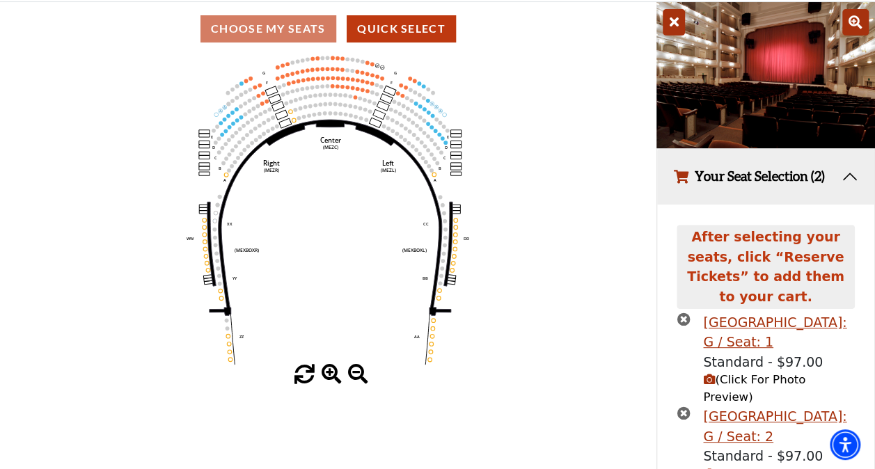
scroll to position [146, 0]
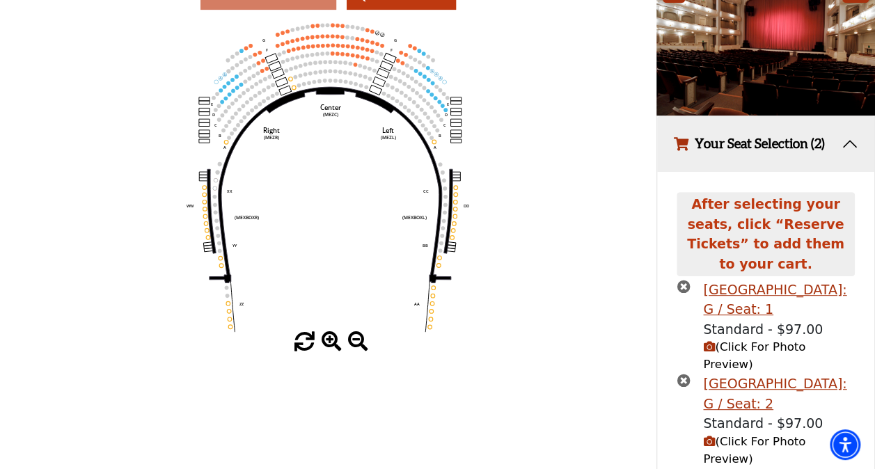
click at [735, 341] on span "(Click For Photo Preview)" at bounding box center [754, 356] width 102 height 31
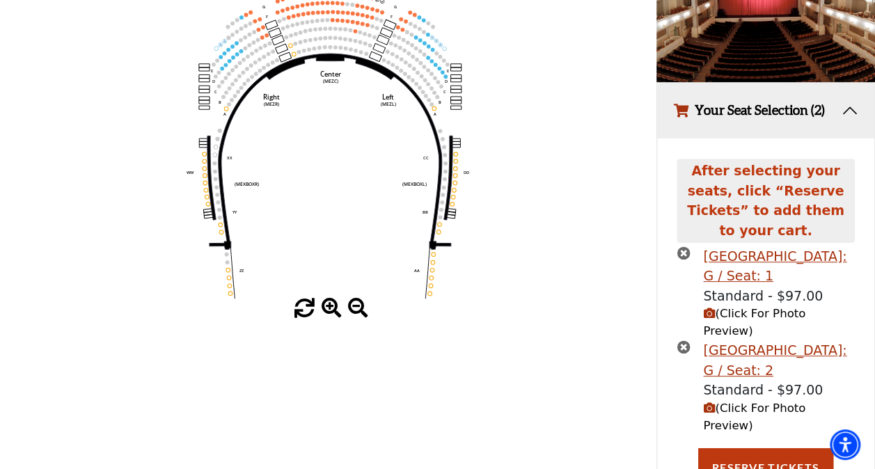
scroll to position [180, 0]
click at [770, 448] on button "Reserve Tickets" at bounding box center [765, 467] width 135 height 39
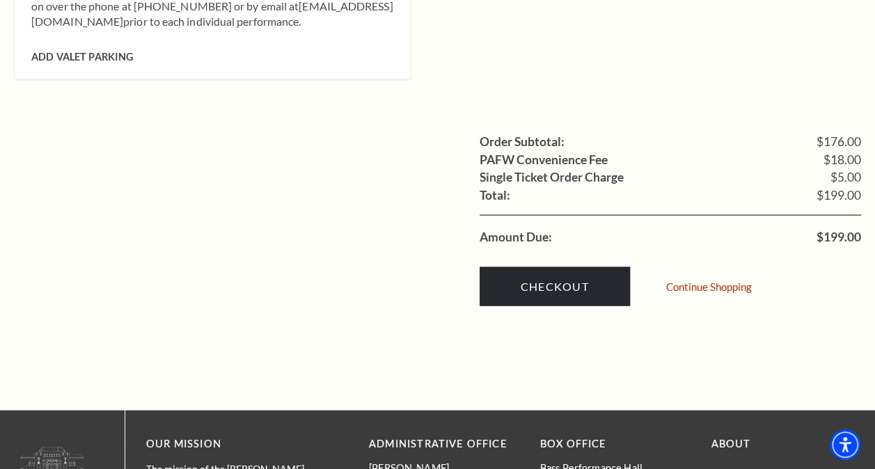
scroll to position [1337, 0]
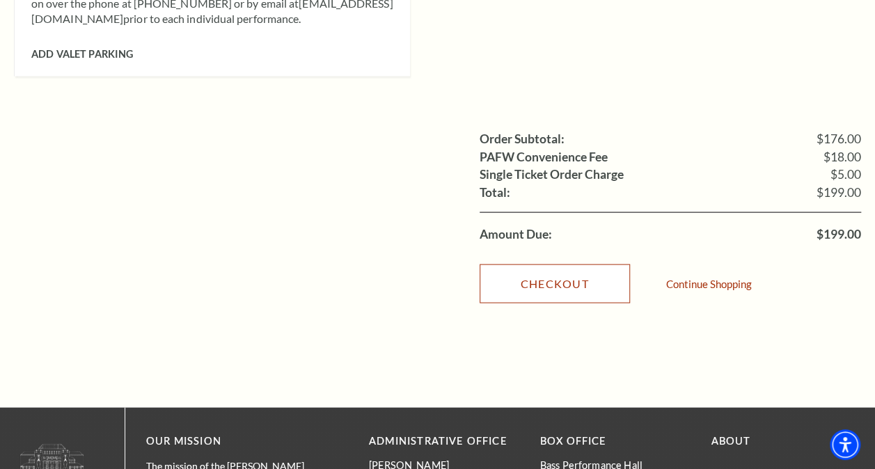
click at [563, 265] on link "Checkout" at bounding box center [555, 284] width 150 height 39
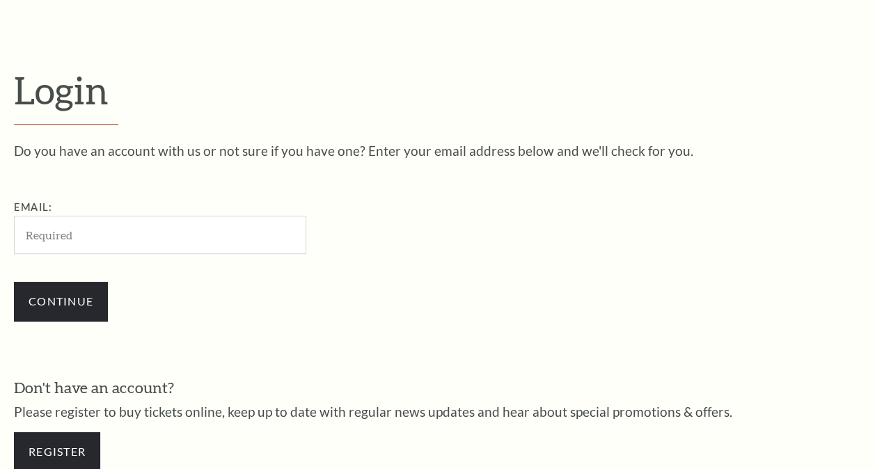
scroll to position [369, 0]
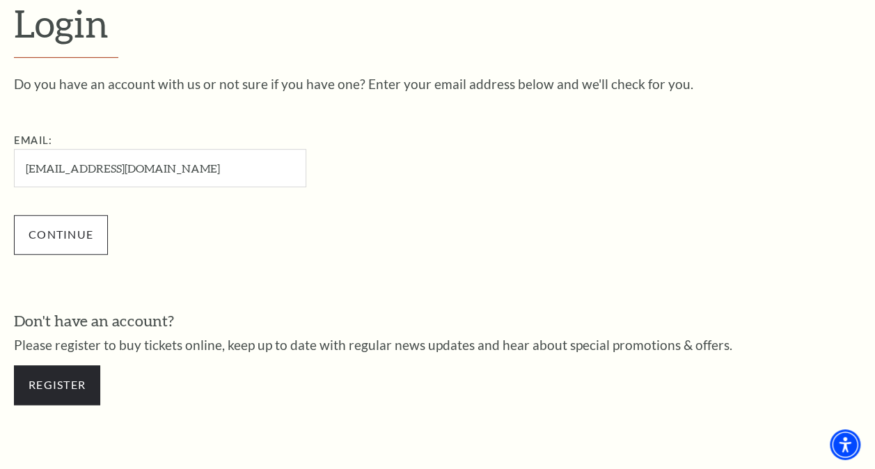
type input "[EMAIL_ADDRESS][DOMAIN_NAME]"
click at [56, 233] on input "Continue" at bounding box center [61, 234] width 94 height 39
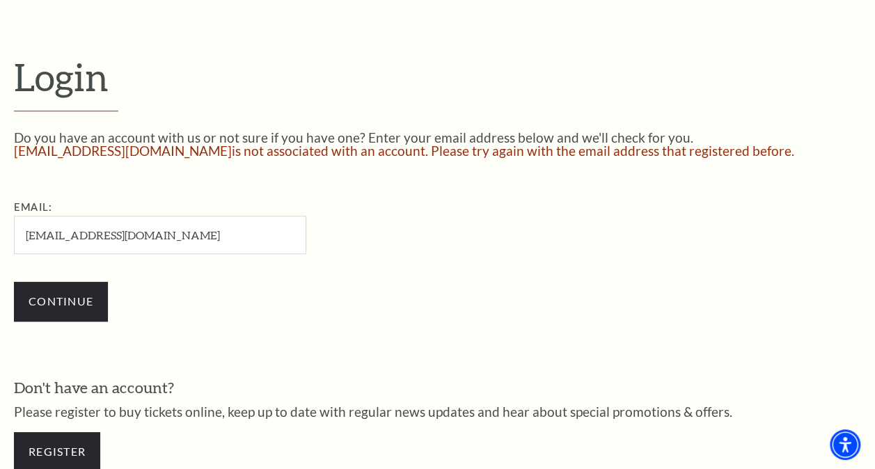
click at [334, 286] on div "Continue" at bounding box center [230, 301] width 432 height 67
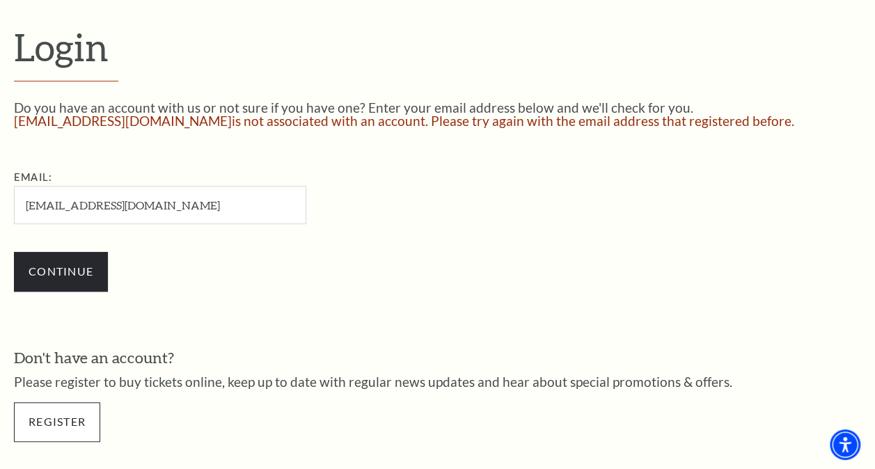
scroll to position [343, 0]
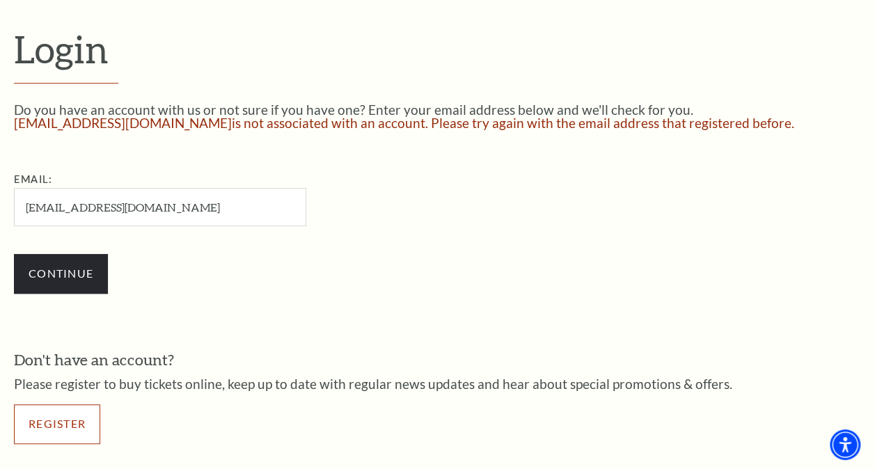
click at [62, 415] on link "Register" at bounding box center [57, 424] width 86 height 39
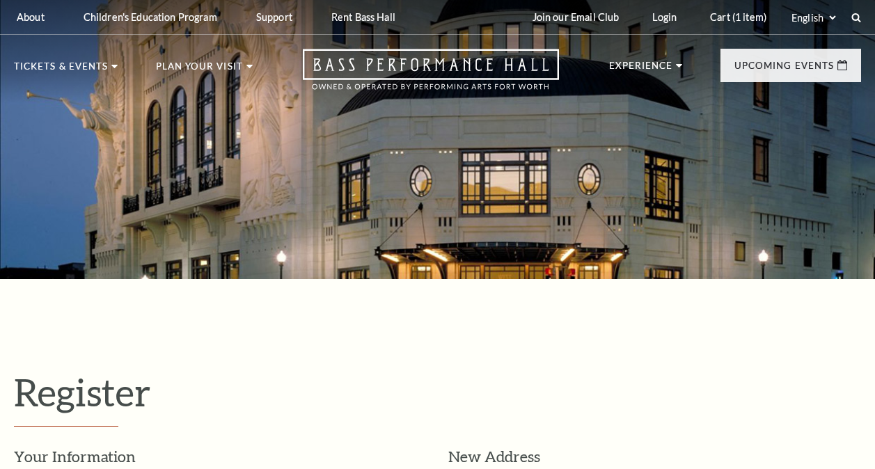
select select "1"
select select "TX"
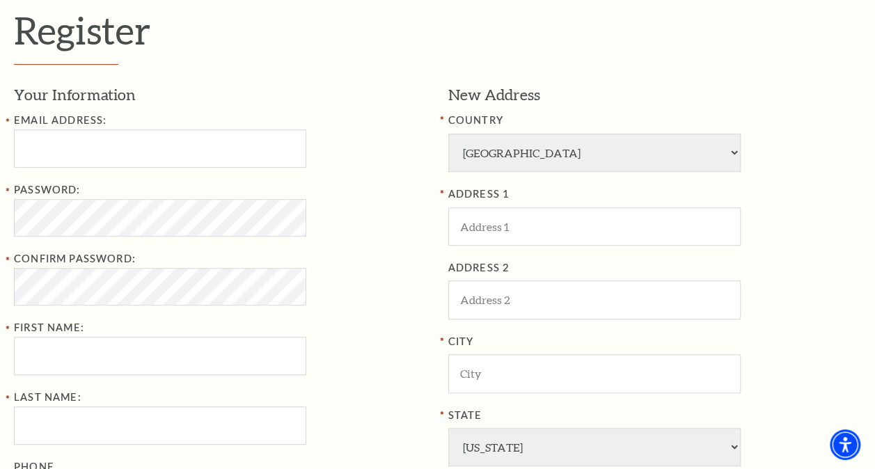
scroll to position [390, 0]
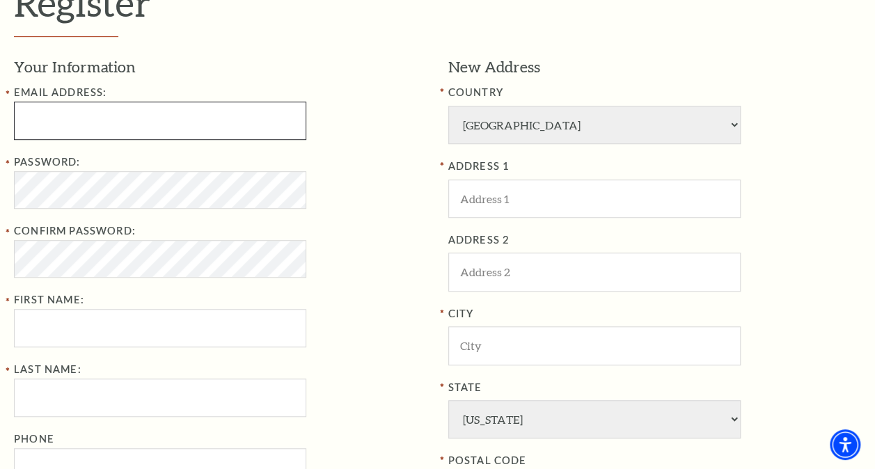
click at [63, 117] on input "Email Address:" at bounding box center [160, 121] width 292 height 38
type input "[EMAIL_ADDRESS][DOMAIN_NAME]"
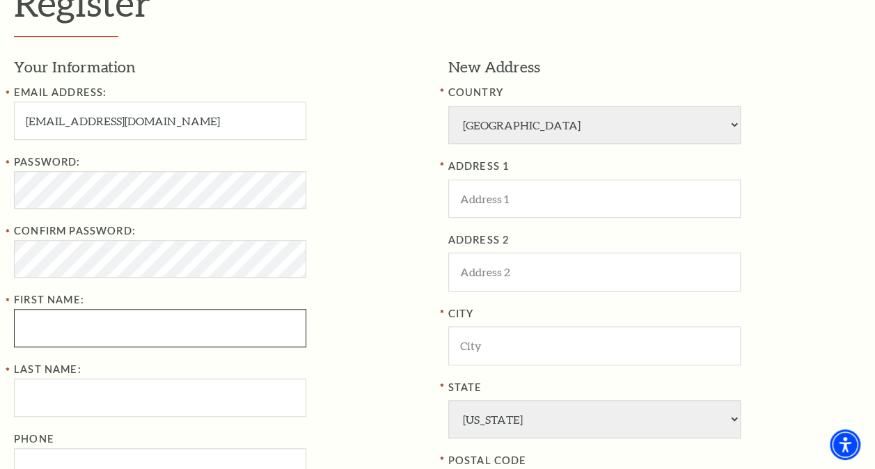
type input "Jim"
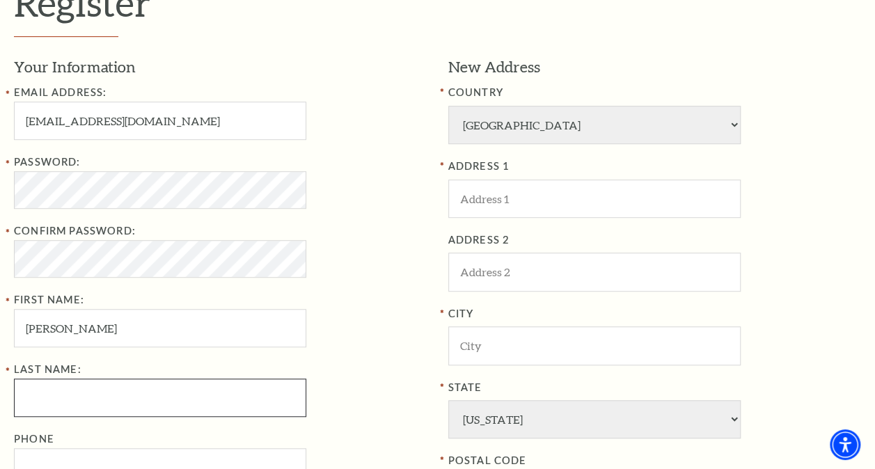
type input "Buyers"
type input "8173120221"
type input "107 Quail Bluff Lane"
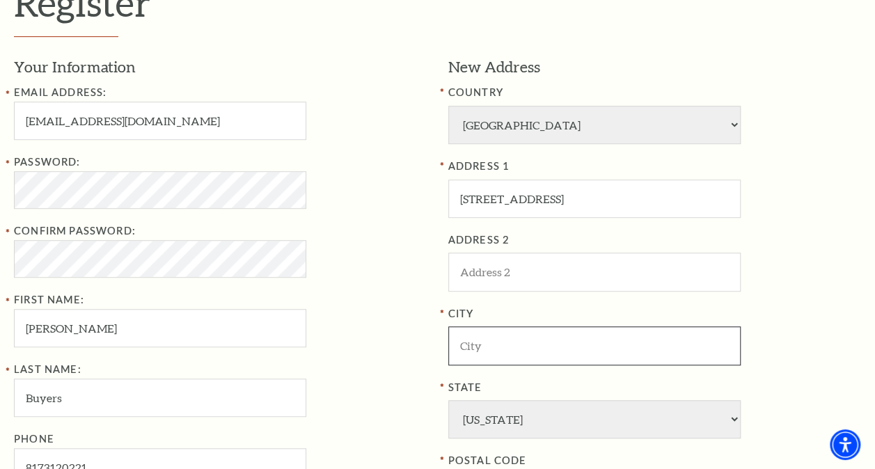
type input "ALEDO"
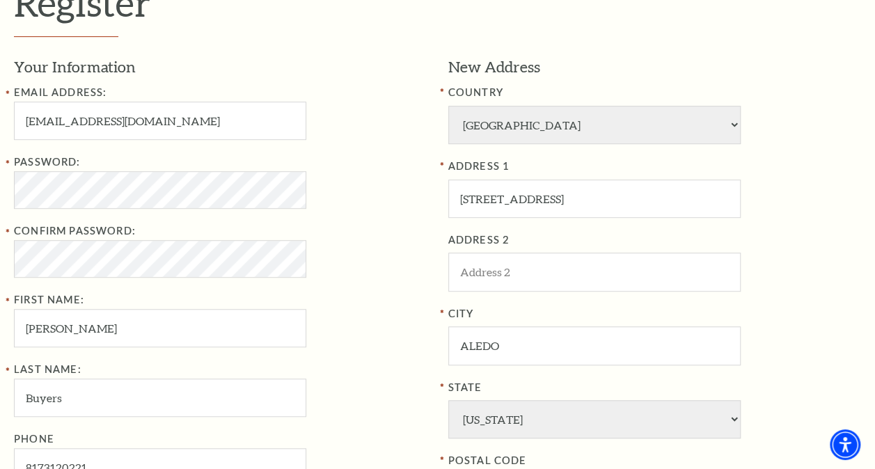
type input "76008"
type input "817-312-0221"
click at [390, 194] on div "Password:" at bounding box center [221, 181] width 414 height 55
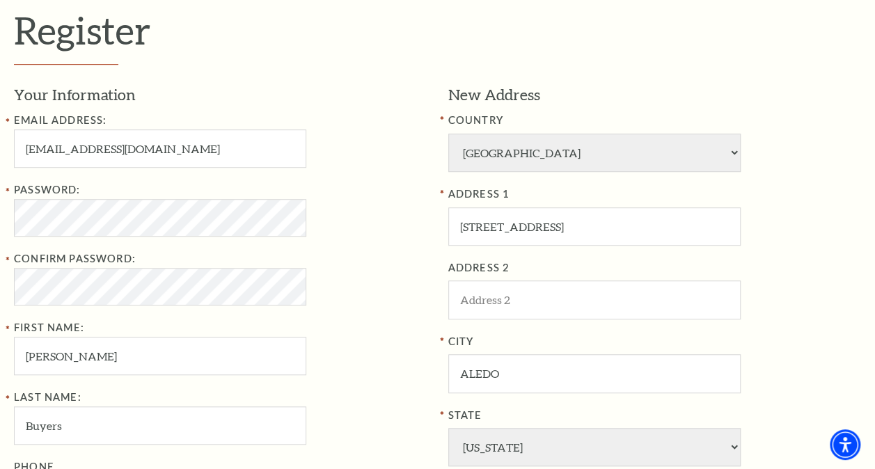
click at [386, 301] on div "Confirm Password:" at bounding box center [221, 278] width 414 height 55
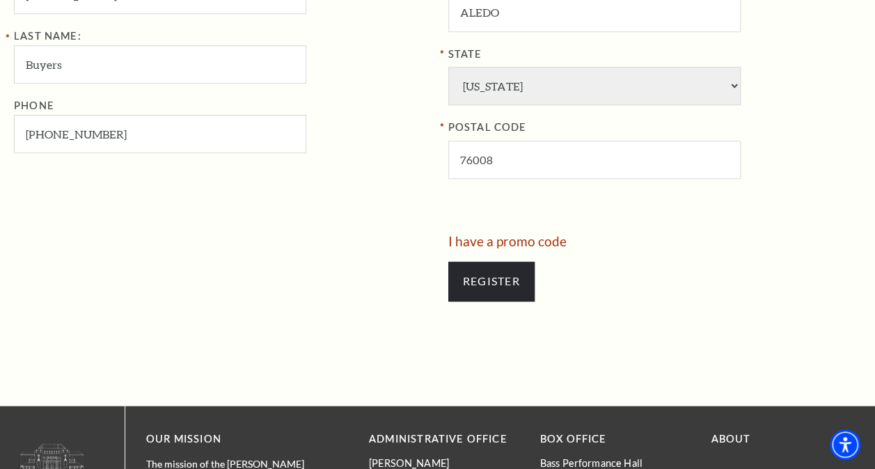
scroll to position [724, 0]
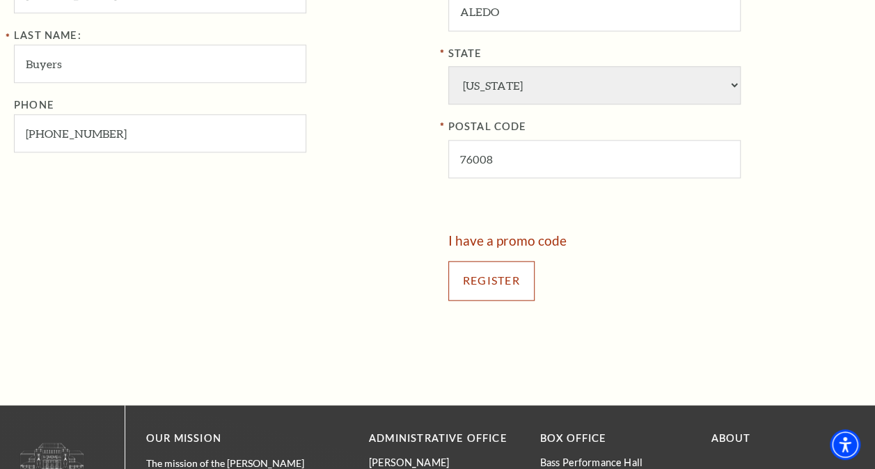
click at [499, 269] on input "Register" at bounding box center [491, 280] width 86 height 39
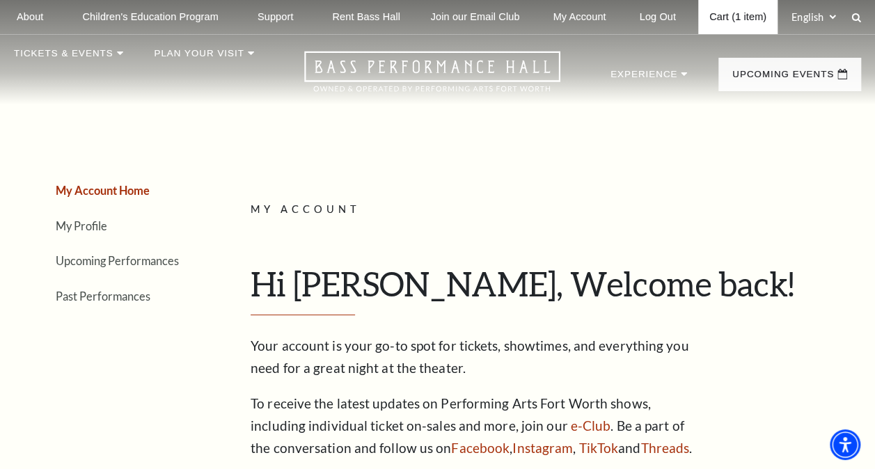
click at [733, 17] on link "Cart (1 item)" at bounding box center [737, 17] width 79 height 34
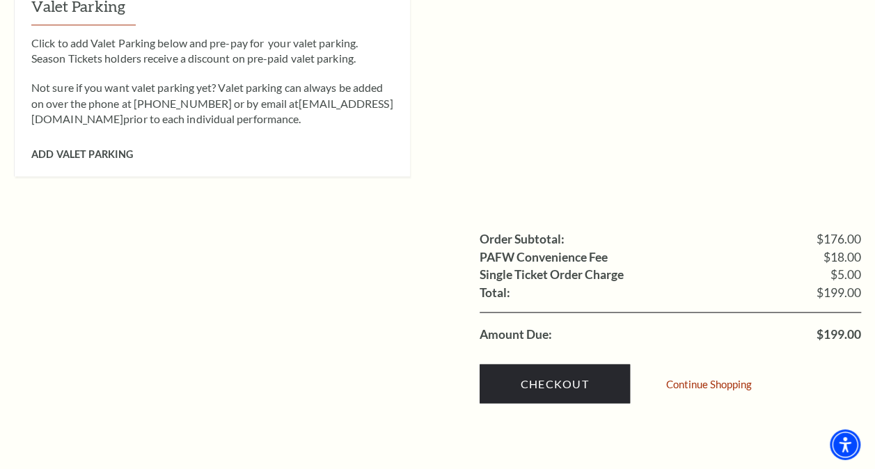
scroll to position [1393, 0]
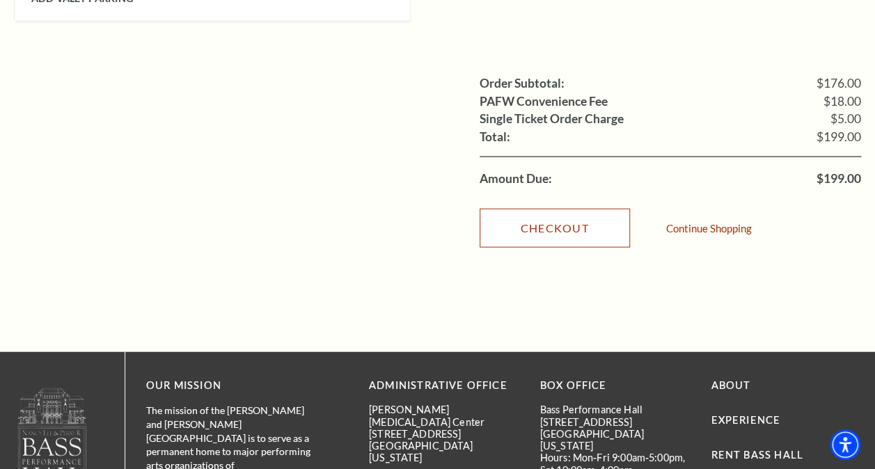
click at [543, 209] on link "Checkout" at bounding box center [555, 228] width 150 height 39
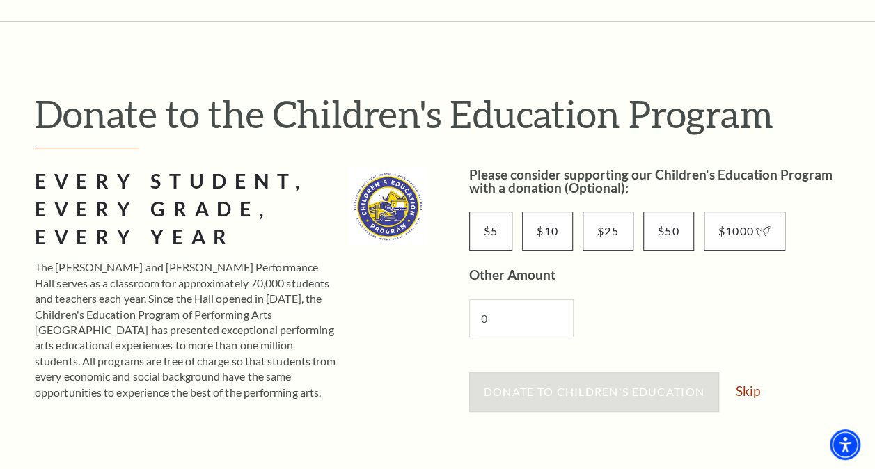
scroll to position [111, 0]
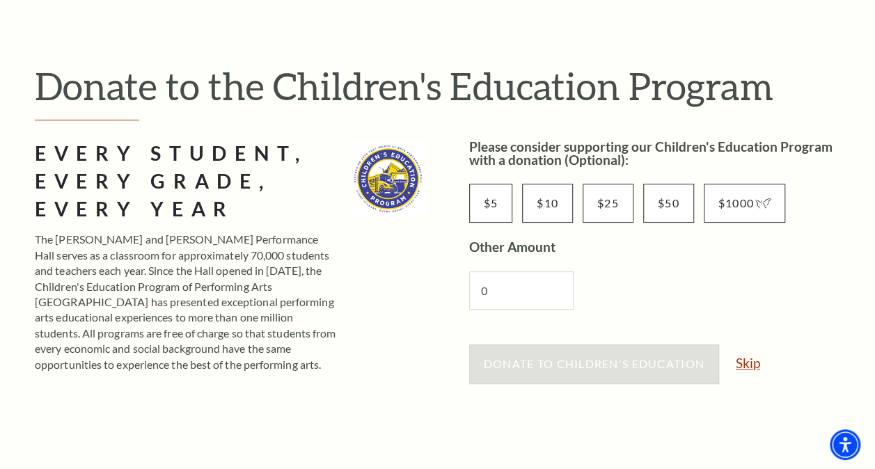
click at [756, 359] on link "Skip" at bounding box center [748, 363] width 24 height 13
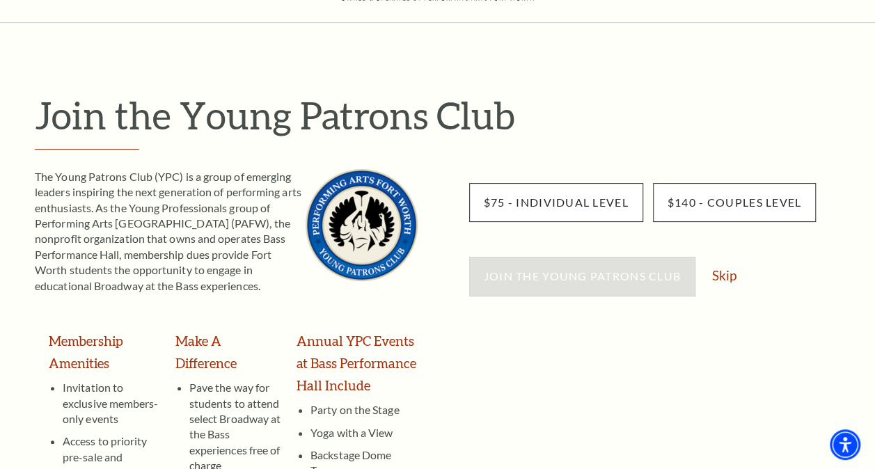
scroll to position [84, 0]
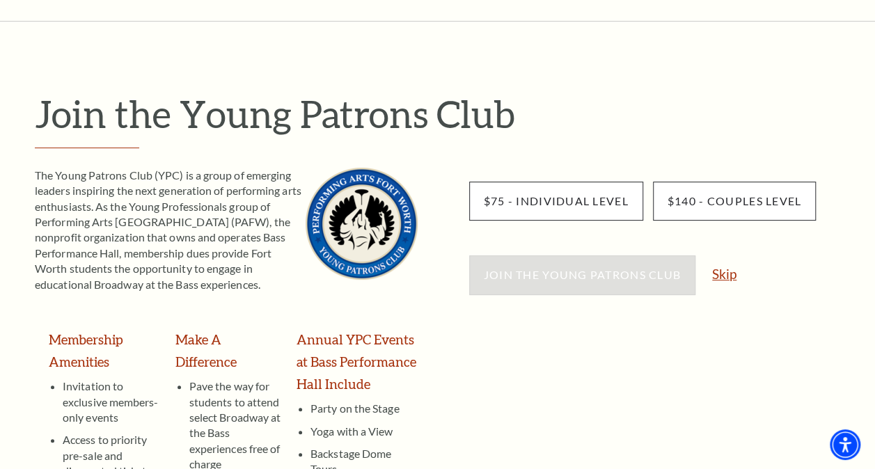
click at [723, 273] on link "Skip" at bounding box center [724, 273] width 24 height 13
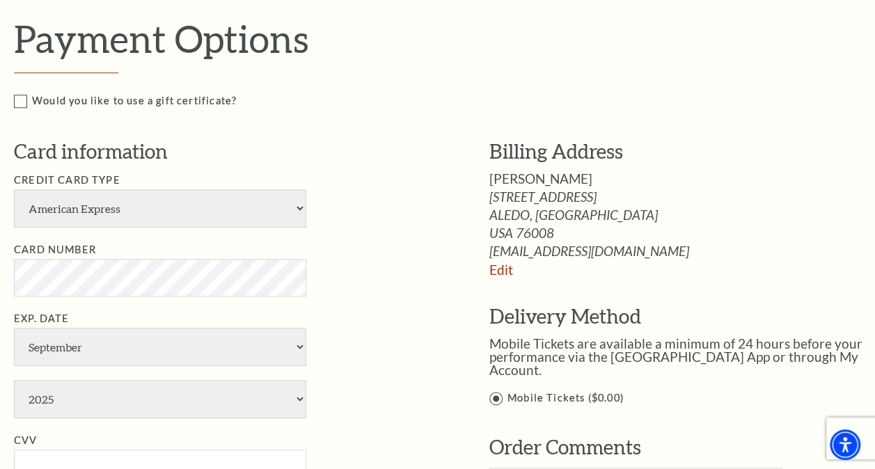
scroll to position [641, 0]
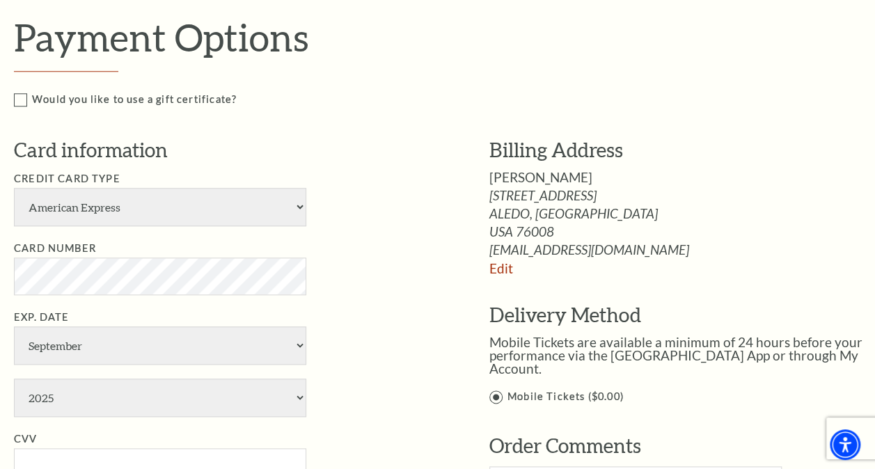
click at [723, 273] on div "Billing Address Jim Buyers 107 Quail Bluff Lane ALEDO, TX buyersj83@gmail.com E…" at bounding box center [686, 205] width 392 height 139
click at [297, 209] on select "American Express Visa Master Card Discover" at bounding box center [160, 207] width 292 height 38
select select "25"
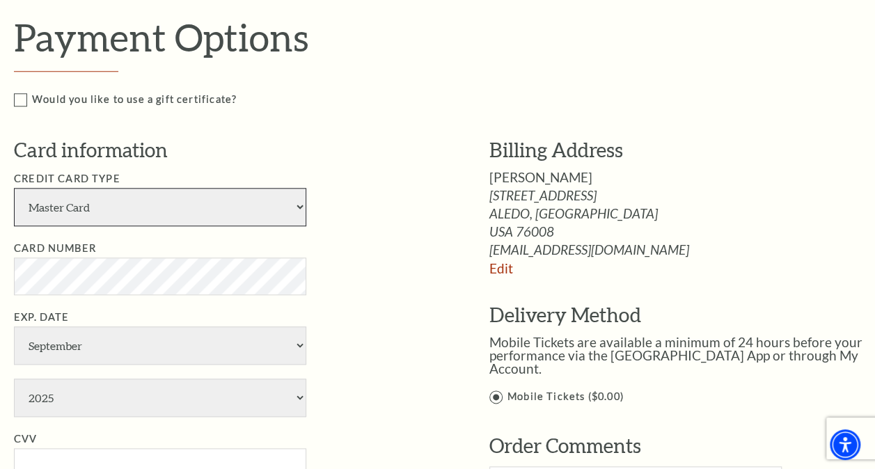
click at [14, 188] on select "American Express Visa Master Card Discover" at bounding box center [160, 207] width 292 height 38
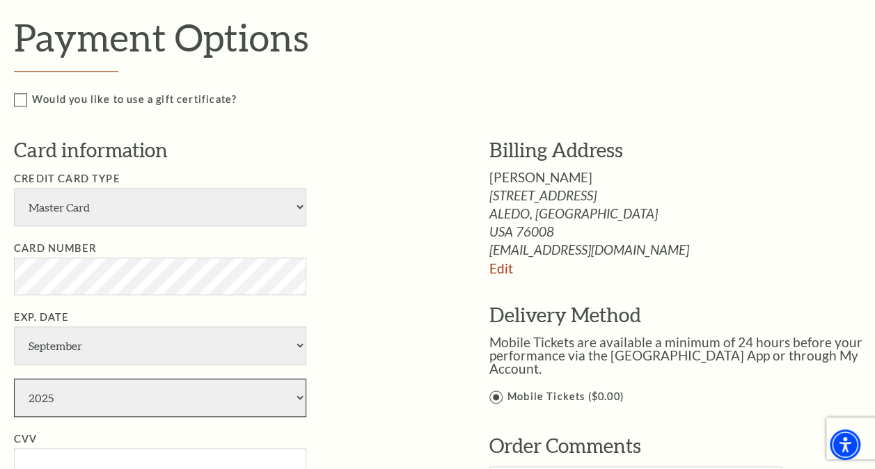
click at [299, 398] on select "2025 2026 2027 2028 2029 2030 2031 2032 2033 2034" at bounding box center [160, 398] width 292 height 38
click at [14, 379] on select "2025 2026 2027 2028 2029 2030 2031 2032 2033 2034" at bounding box center [160, 398] width 292 height 38
select select "2028"
click at [390, 266] on li "Card Number" at bounding box center [231, 267] width 434 height 55
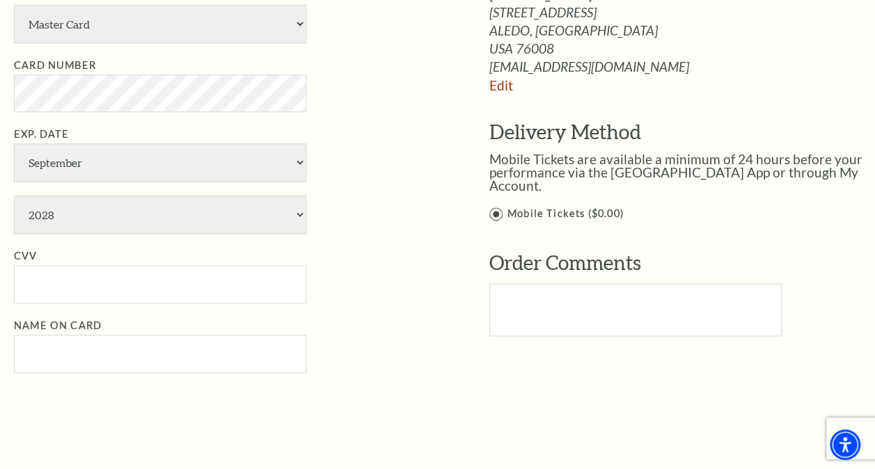
scroll to position [836, 0]
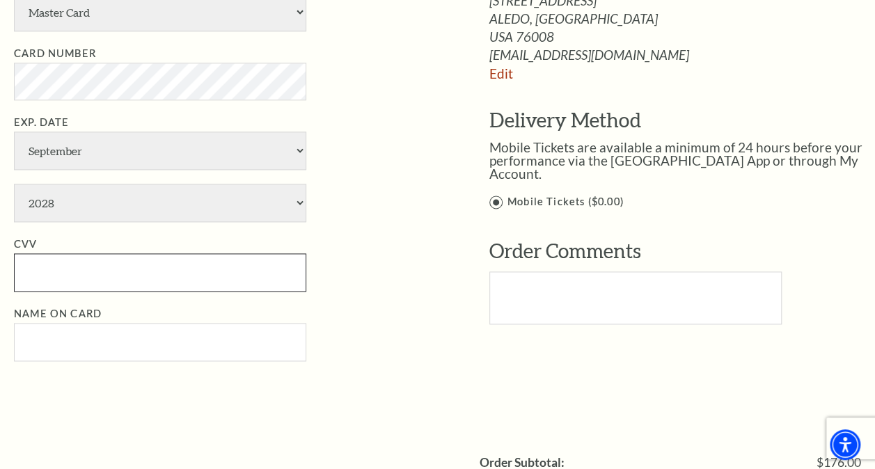
click at [192, 272] on input "CVV" at bounding box center [160, 272] width 292 height 38
type input "844"
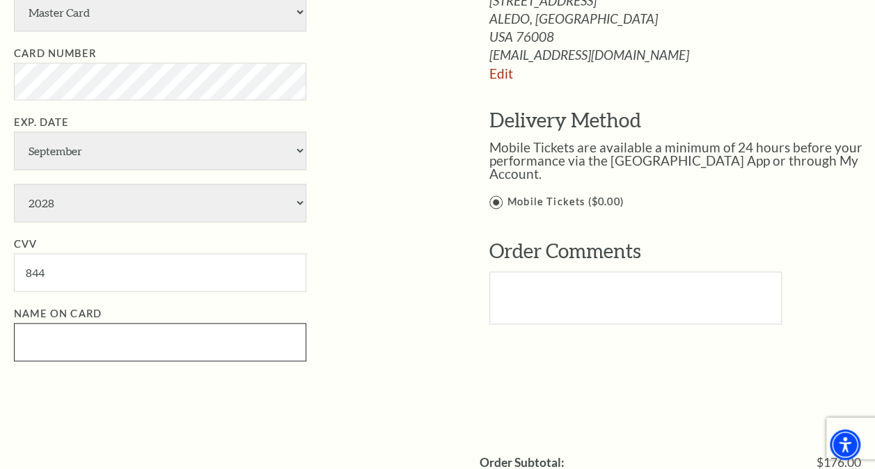
click at [180, 338] on input "Name on Card" at bounding box center [160, 342] width 292 height 38
type input "James Buyers"
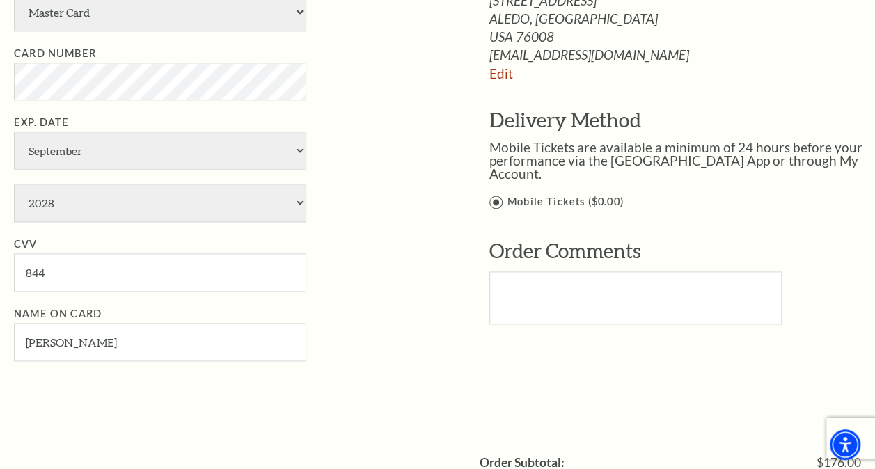
click at [369, 323] on li "Name on Card James Buyers" at bounding box center [231, 334] width 434 height 56
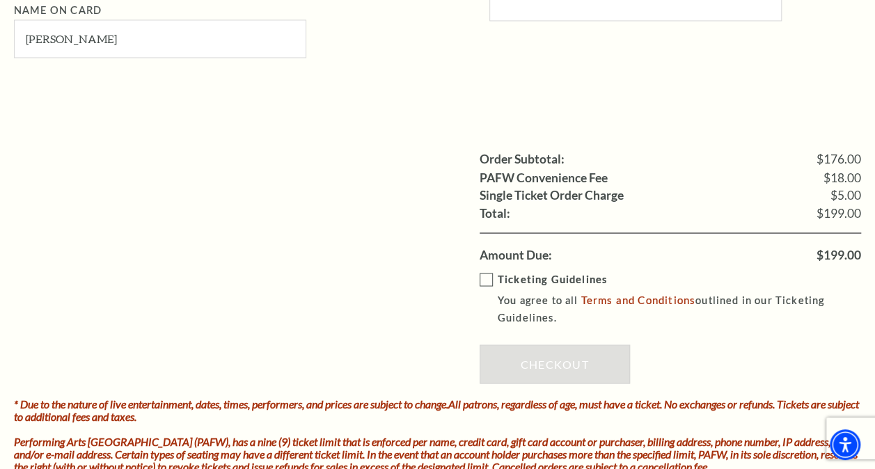
scroll to position [1142, 0]
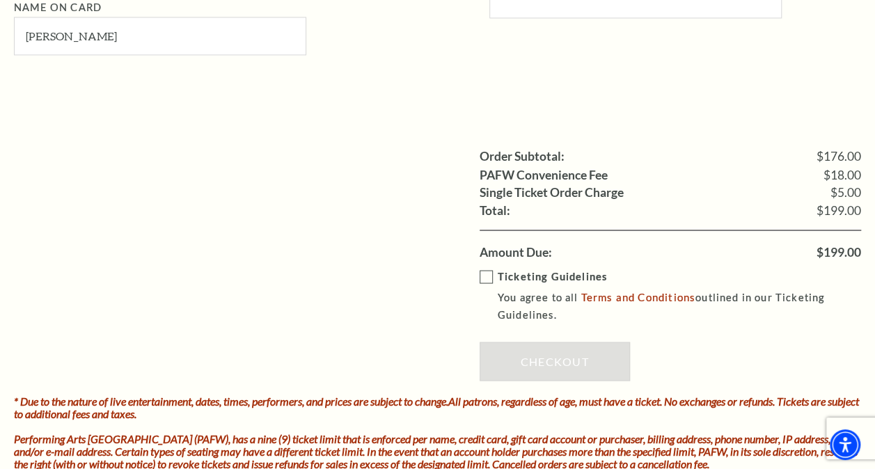
click at [486, 270] on label "Ticketing Guidelines You agree to all Terms and Conditions outlined in our Tick…" at bounding box center [681, 296] width 402 height 56
click at [0, 0] on input "Ticketing Guidelines You agree to all Terms and Conditions outlined in our Tick…" at bounding box center [0, 0] width 0 height 0
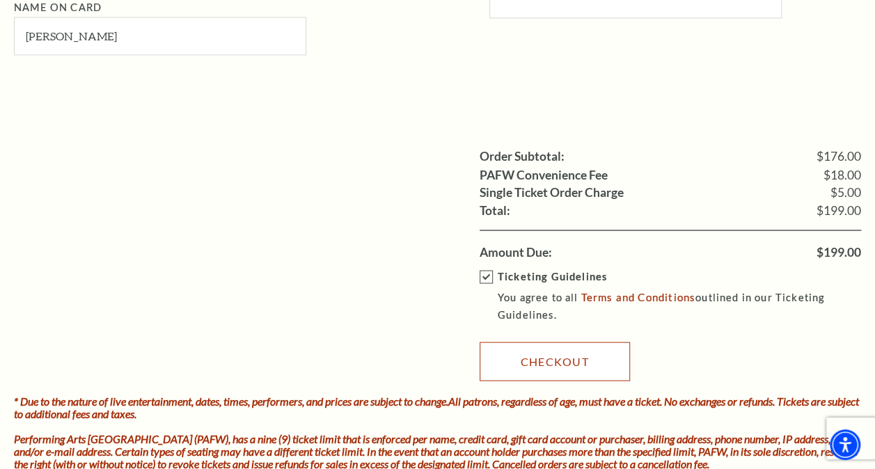
click at [552, 355] on link "Checkout" at bounding box center [555, 361] width 150 height 39
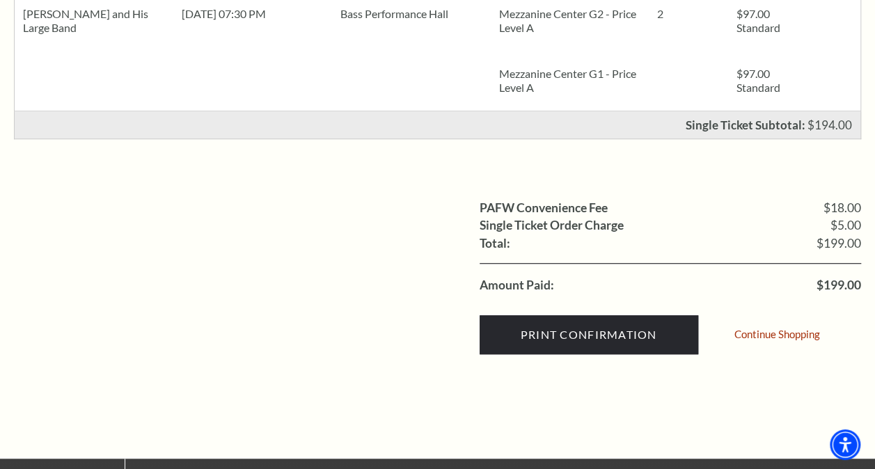
scroll to position [418, 0]
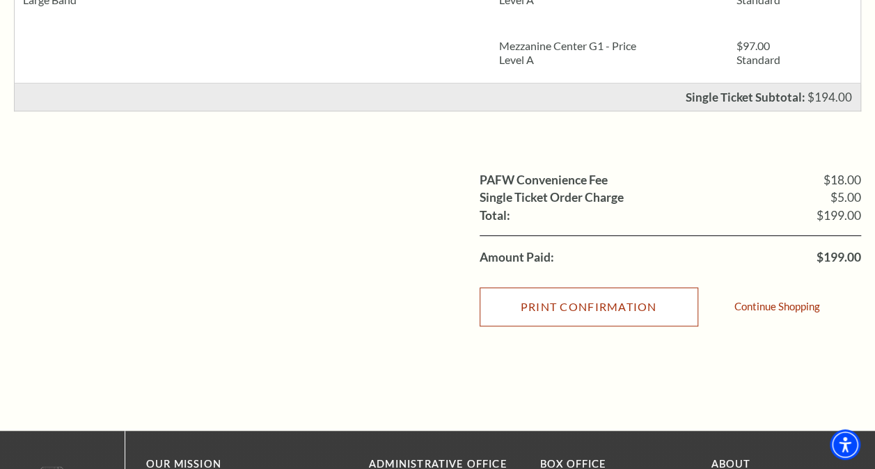
click at [587, 299] on input "Print Confirmation" at bounding box center [589, 307] width 219 height 39
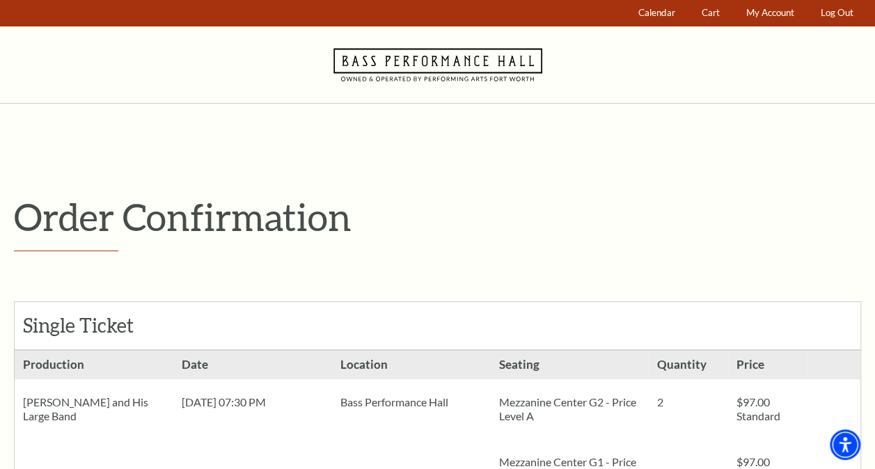
scroll to position [0, 0]
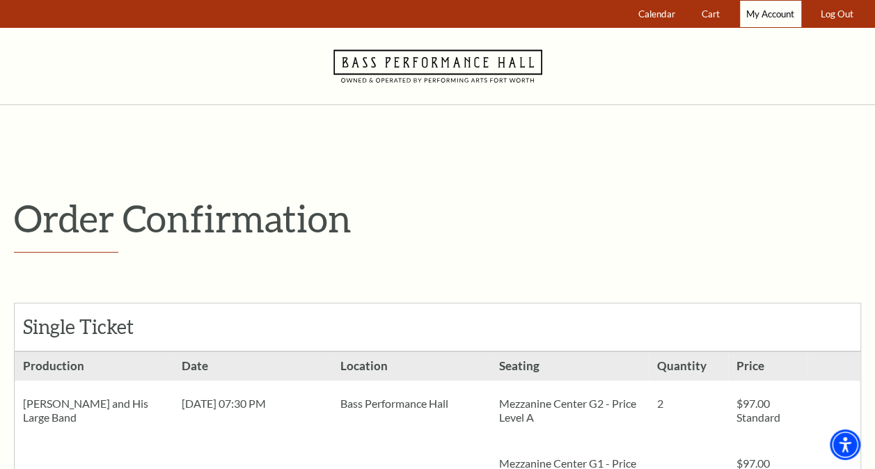
click at [769, 15] on span "My Account" at bounding box center [771, 13] width 48 height 11
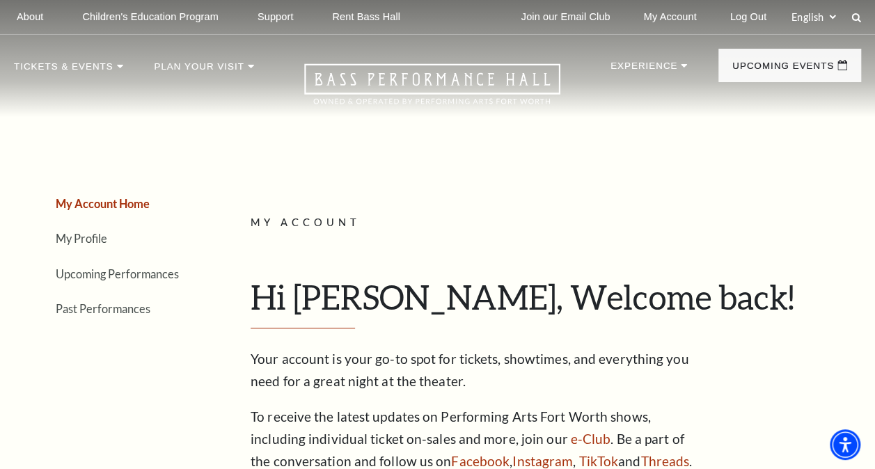
click at [769, 15] on link "Log Out" at bounding box center [748, 17] width 58 height 34
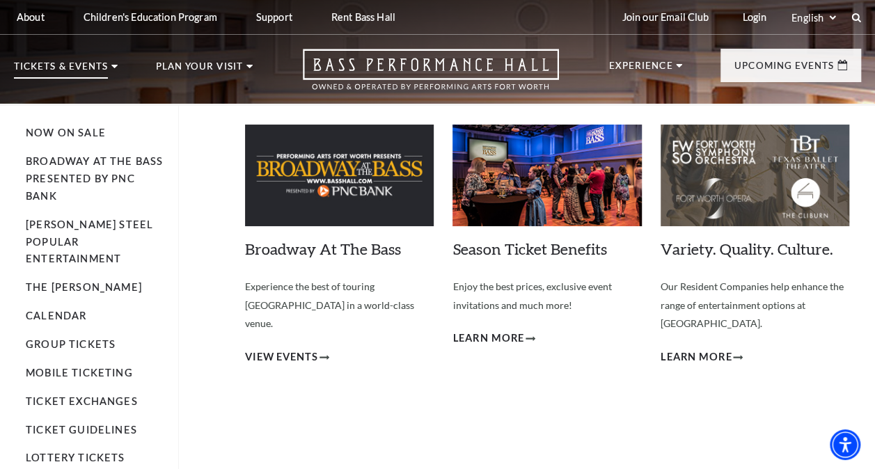
click at [112, 70] on li "Tickets & Events Now On Sale Broadway At The Bass presented by PNC Bank [PERSON…" at bounding box center [66, 83] width 104 height 42
